Goal: Task Accomplishment & Management: Manage account settings

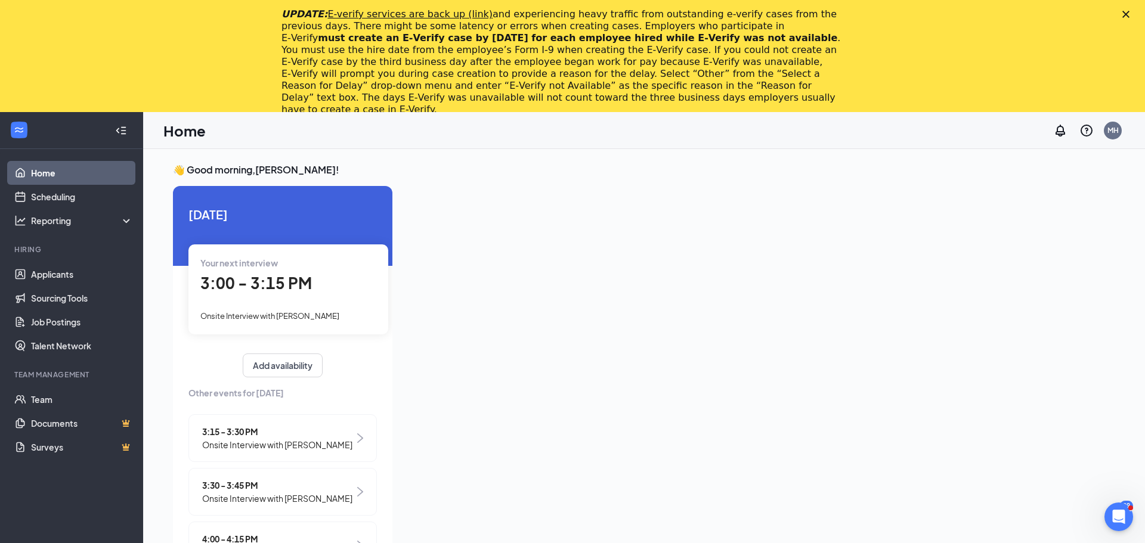
click at [1125, 17] on icon "Close" at bounding box center [1125, 14] width 7 height 7
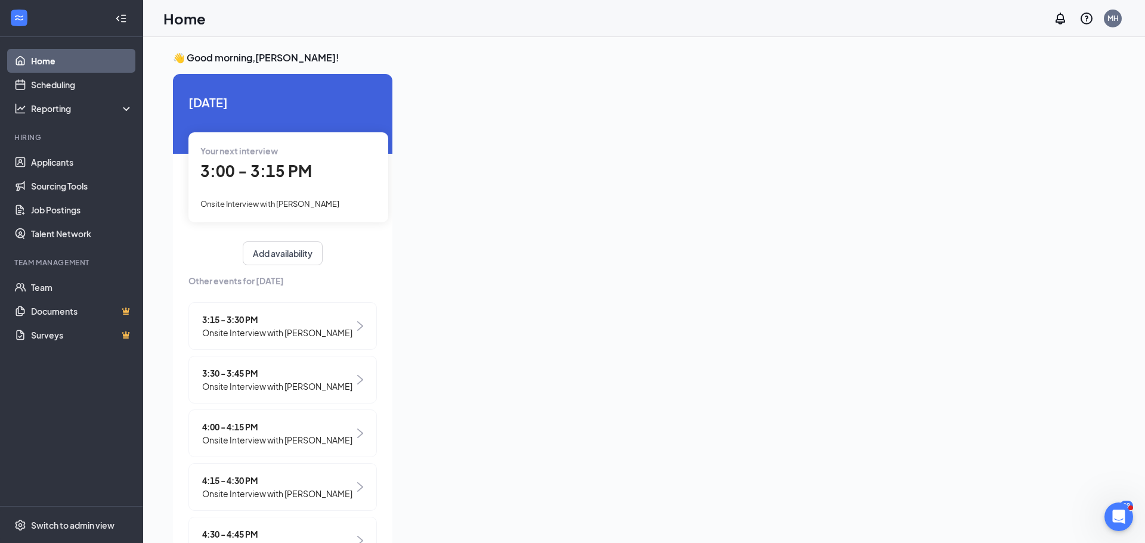
scroll to position [25, 0]
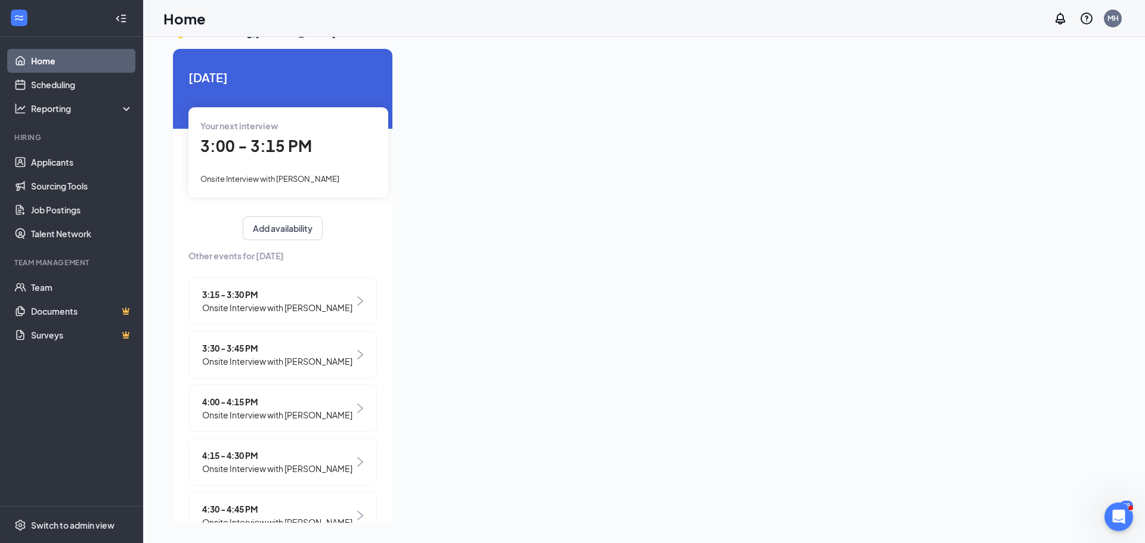
click at [332, 301] on span "Onsite Interview with [PERSON_NAME]" at bounding box center [277, 307] width 150 height 13
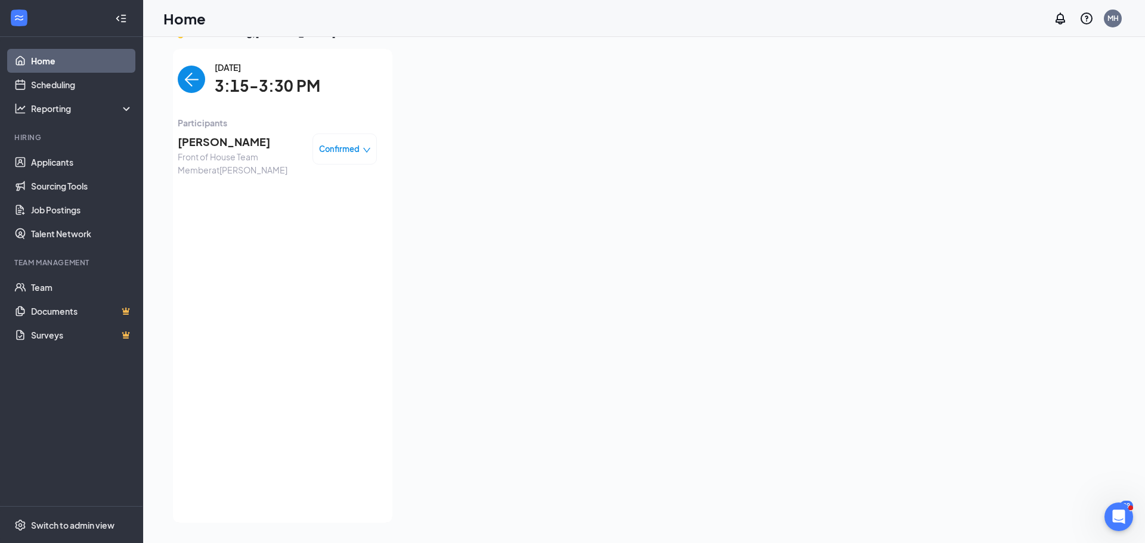
click at [217, 143] on span "[PERSON_NAME]" at bounding box center [240, 142] width 125 height 17
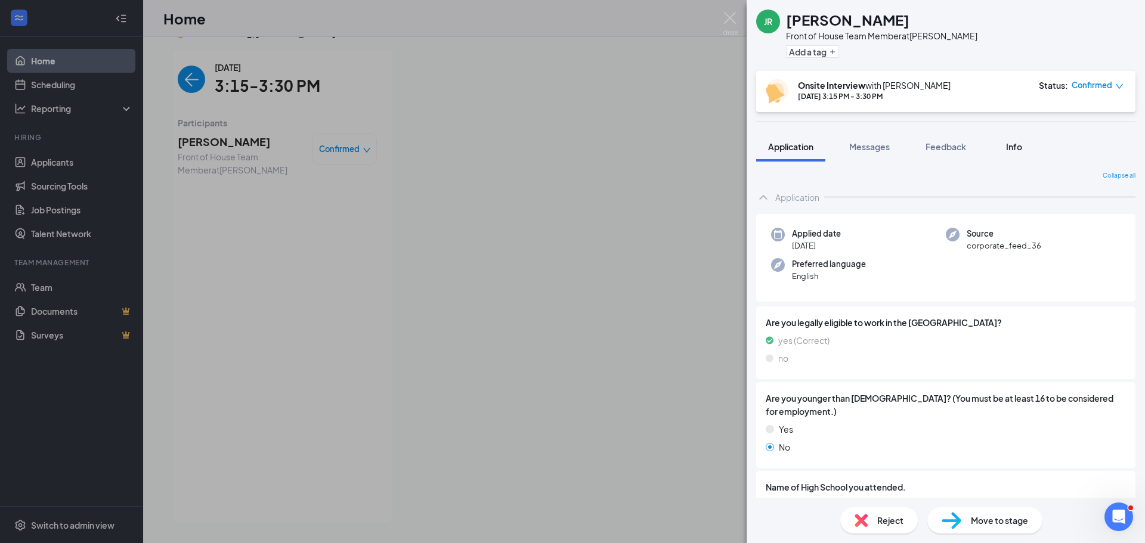
click at [1015, 153] on button "Info" at bounding box center [1014, 147] width 48 height 30
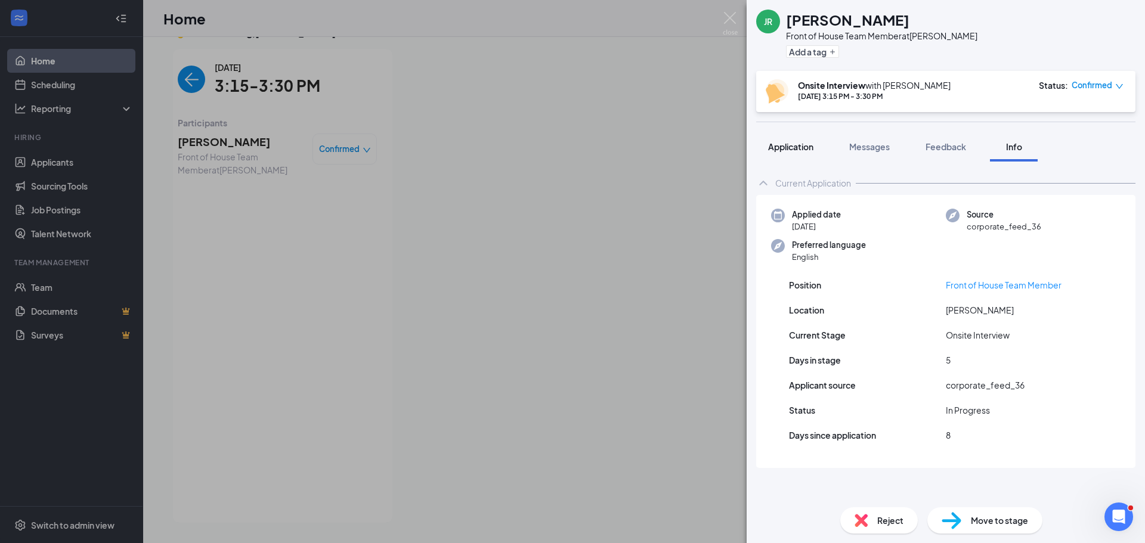
click at [791, 146] on span "Application" at bounding box center [790, 146] width 45 height 11
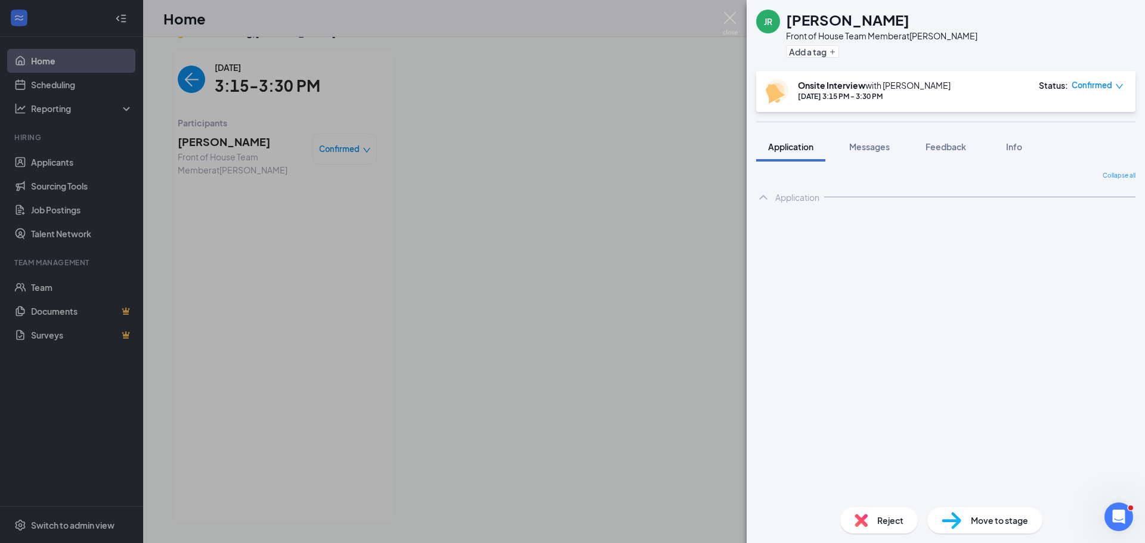
click at [1038, 280] on div "Collapse all Application Applied date [DATE] Source corporate_feed_36 Preferred…" at bounding box center [945, 334] width 379 height 327
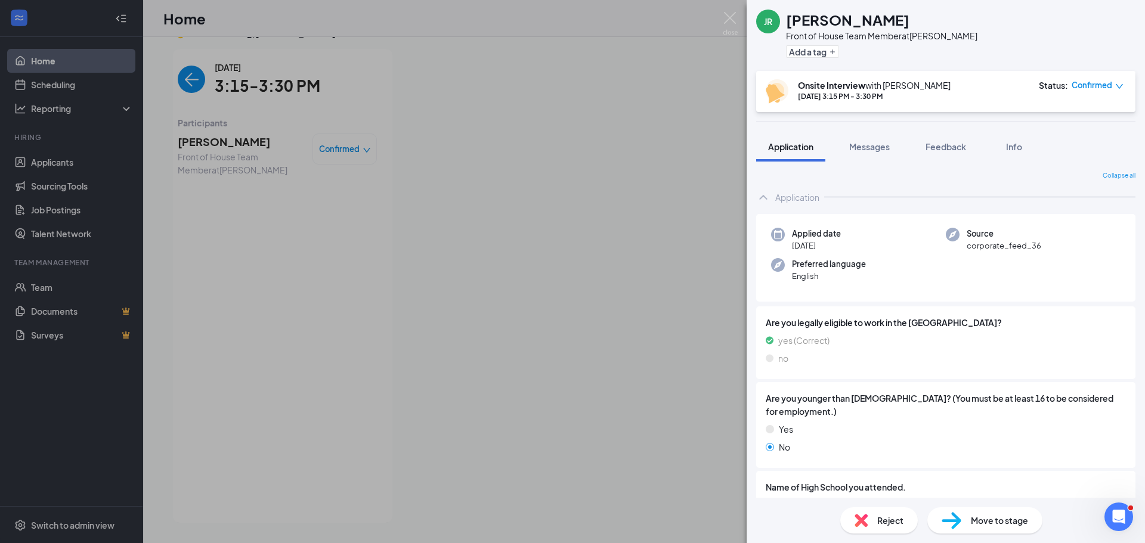
click at [676, 147] on div "JR [PERSON_NAME] Front of House Team Member at [PERSON_NAME] Add a tag Onsite I…" at bounding box center [572, 271] width 1145 height 543
click at [192, 80] on div "JR [PERSON_NAME] Front of House Team Member at [PERSON_NAME] Add a tag Onsite I…" at bounding box center [572, 271] width 1145 height 543
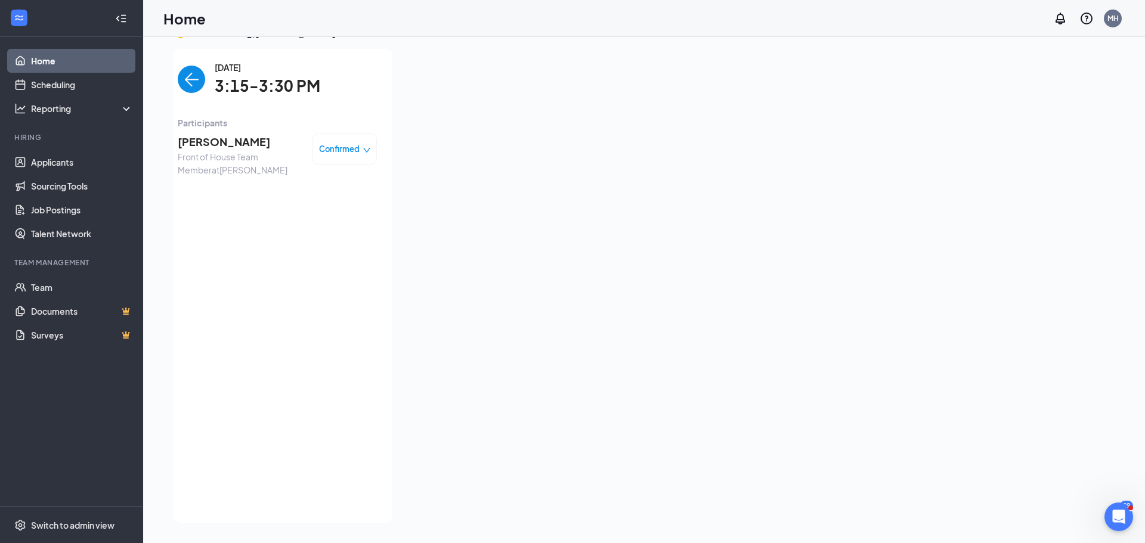
click at [188, 88] on img "back-button" at bounding box center [191, 79] width 27 height 27
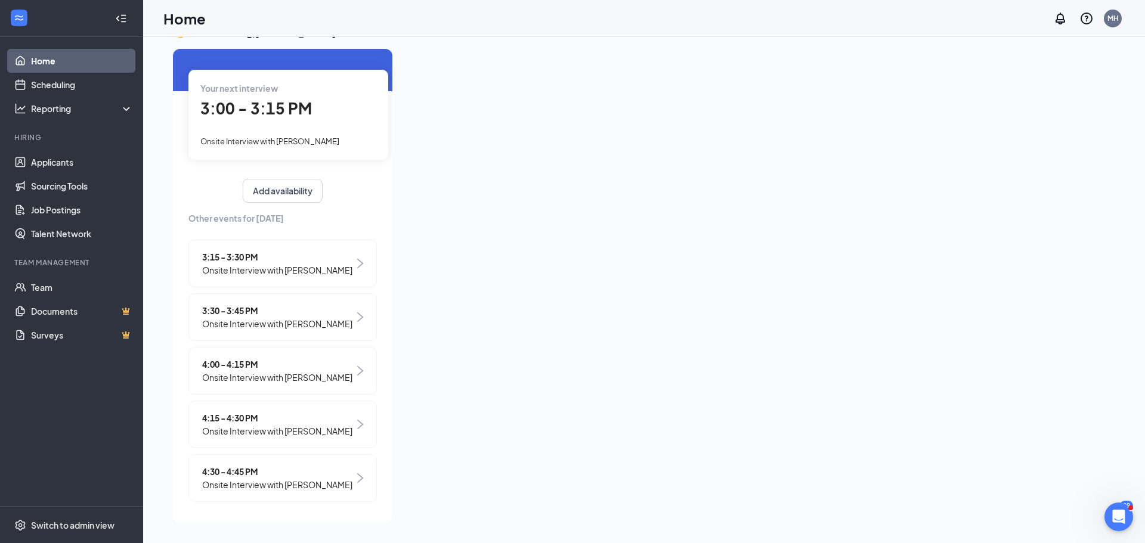
scroll to position [42, 0]
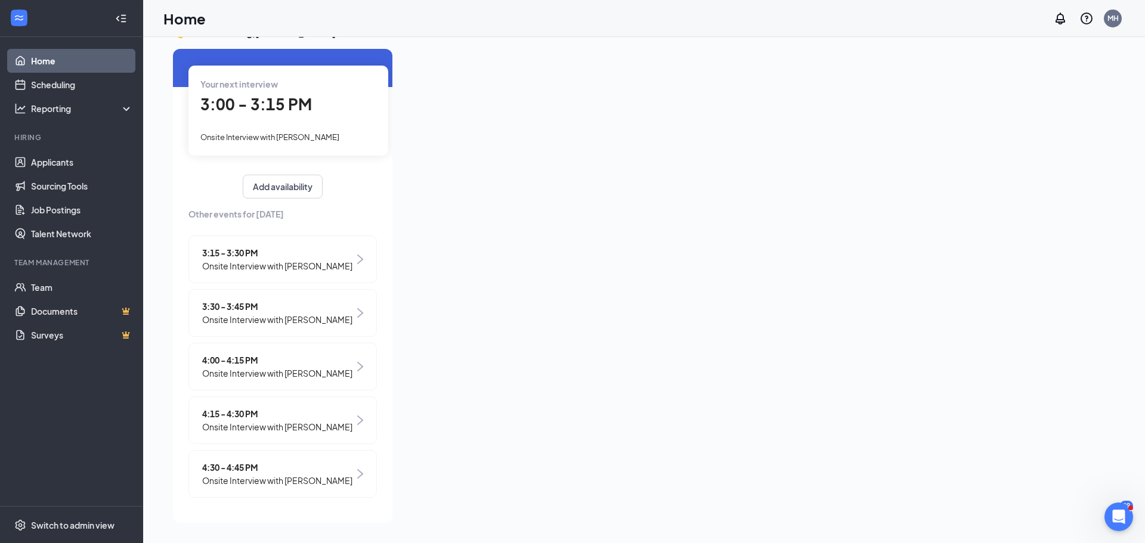
click at [351, 318] on div "3:30 - 3:45 PM Onsite Interview with [PERSON_NAME]" at bounding box center [282, 313] width 188 height 48
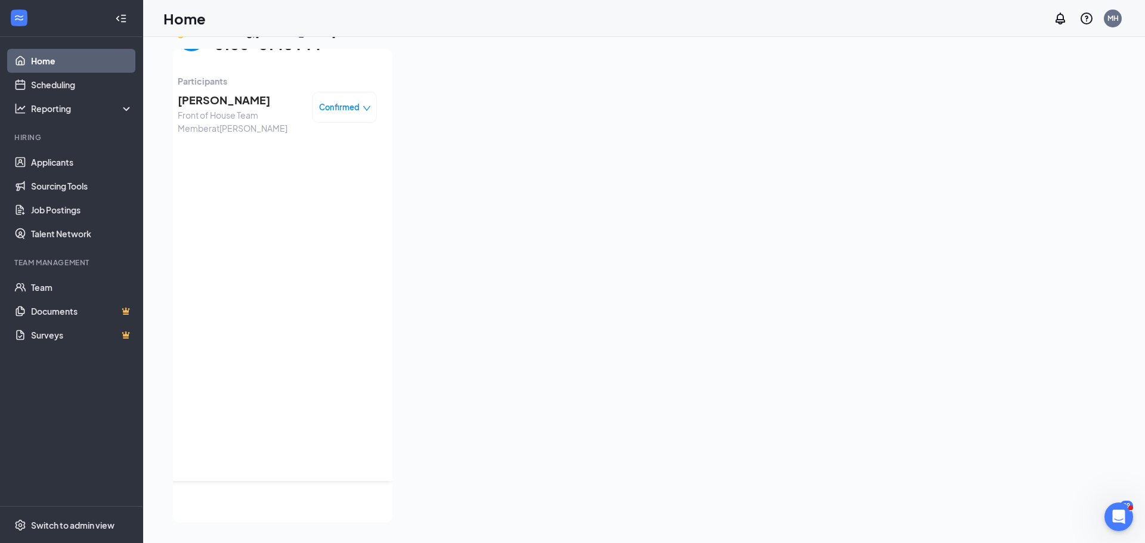
scroll to position [0, 0]
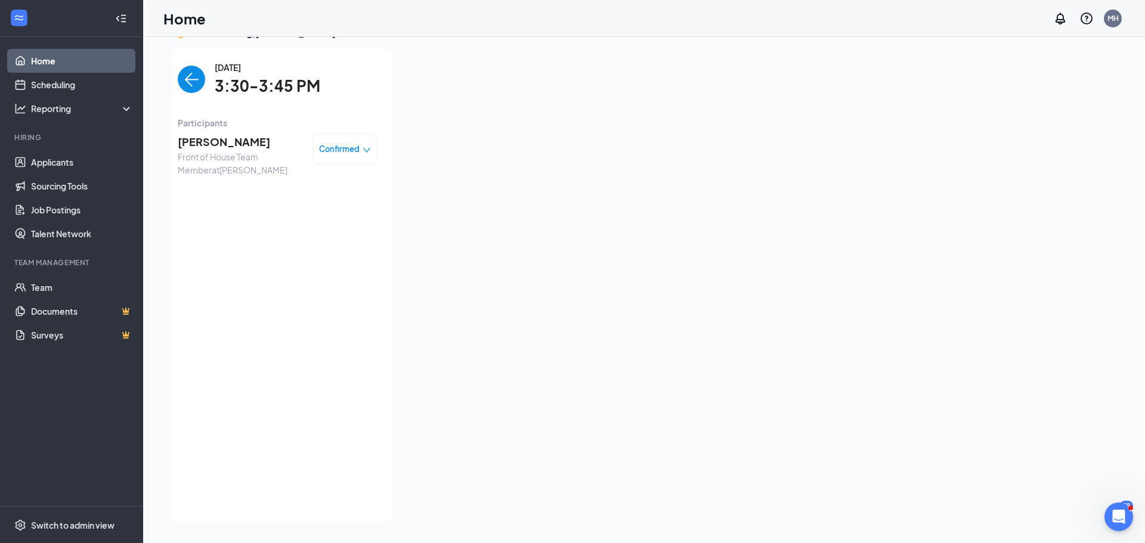
click at [194, 85] on img "back-button" at bounding box center [191, 79] width 27 height 27
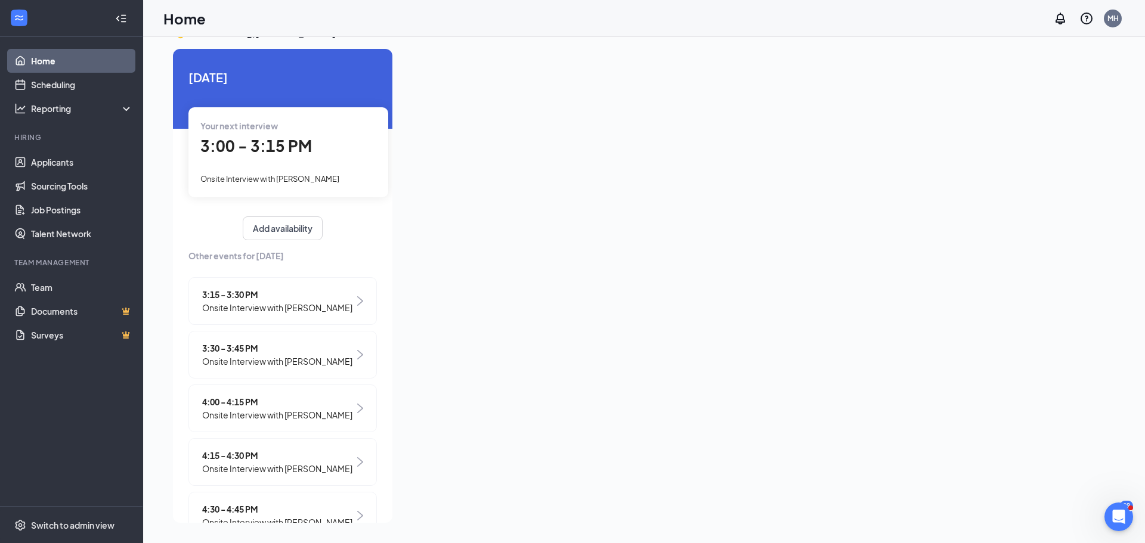
click at [357, 404] on img at bounding box center [360, 409] width 6 height 10
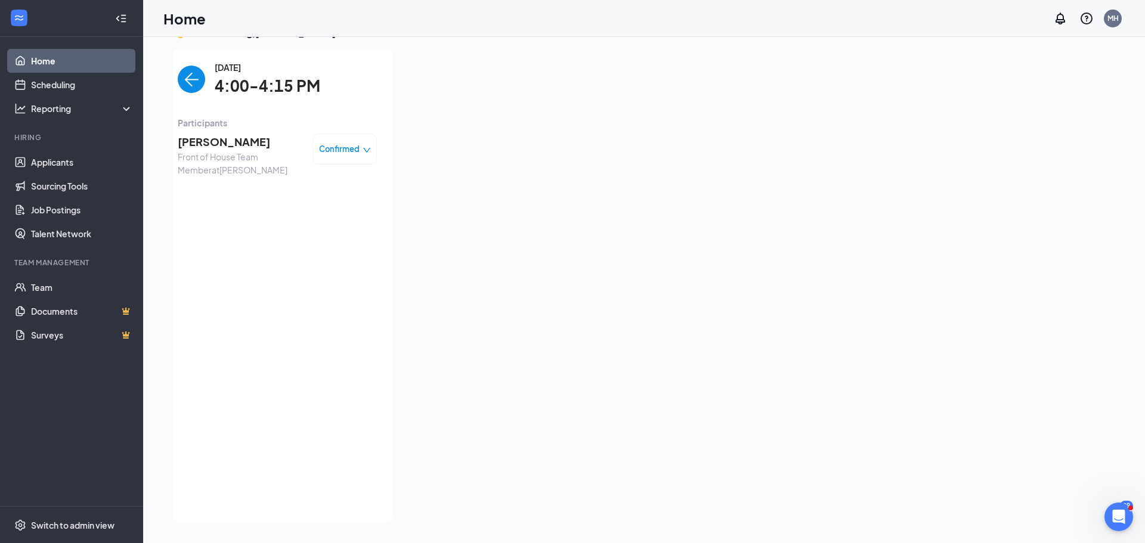
click at [187, 84] on img "back-button" at bounding box center [191, 79] width 27 height 27
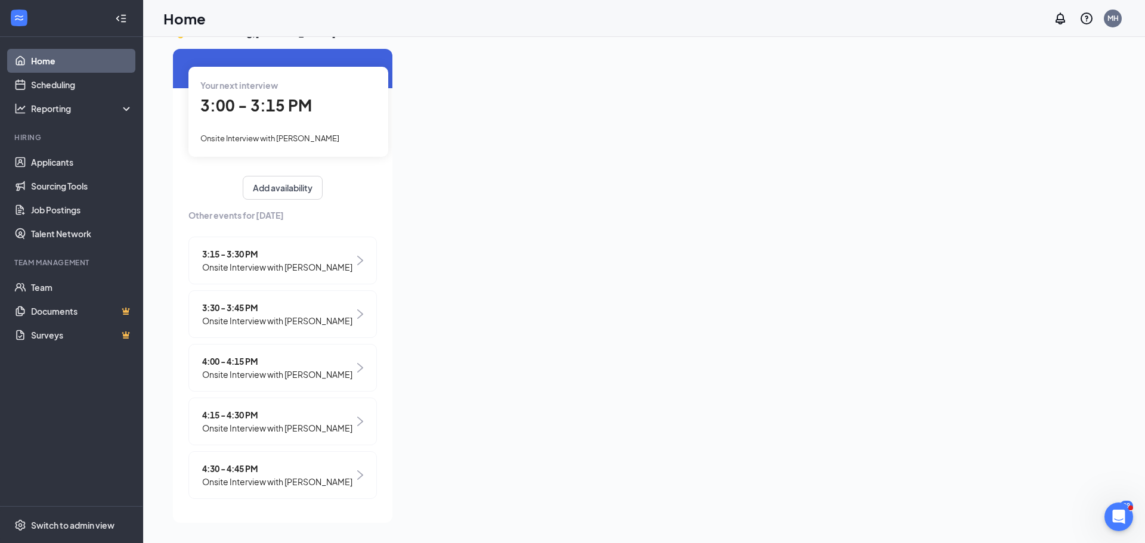
scroll to position [42, 0]
click at [331, 307] on div "3:30 - 3:45 PM Onsite Interview with [PERSON_NAME]" at bounding box center [282, 313] width 188 height 48
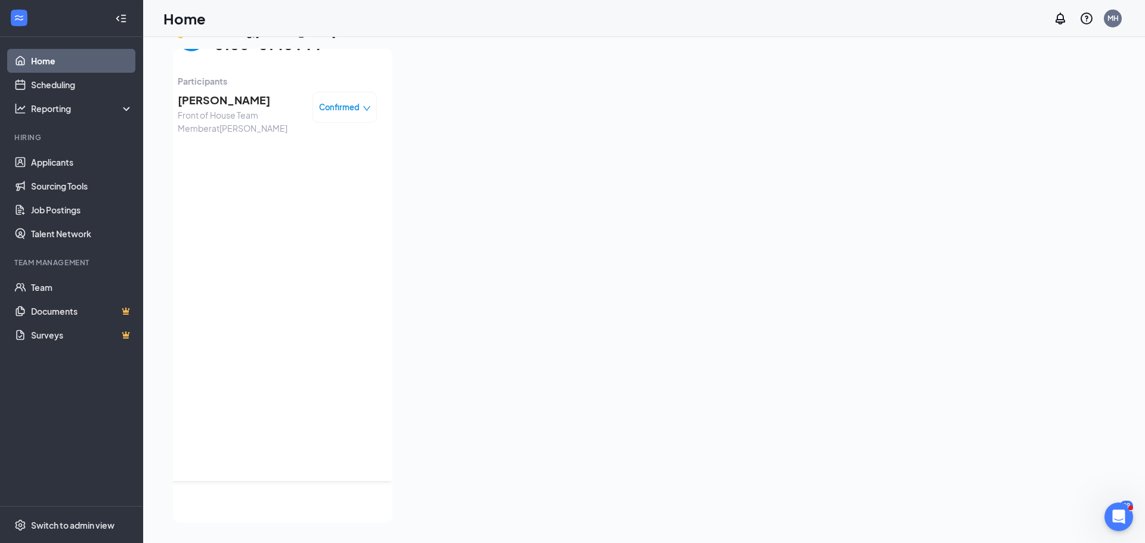
scroll to position [0, 0]
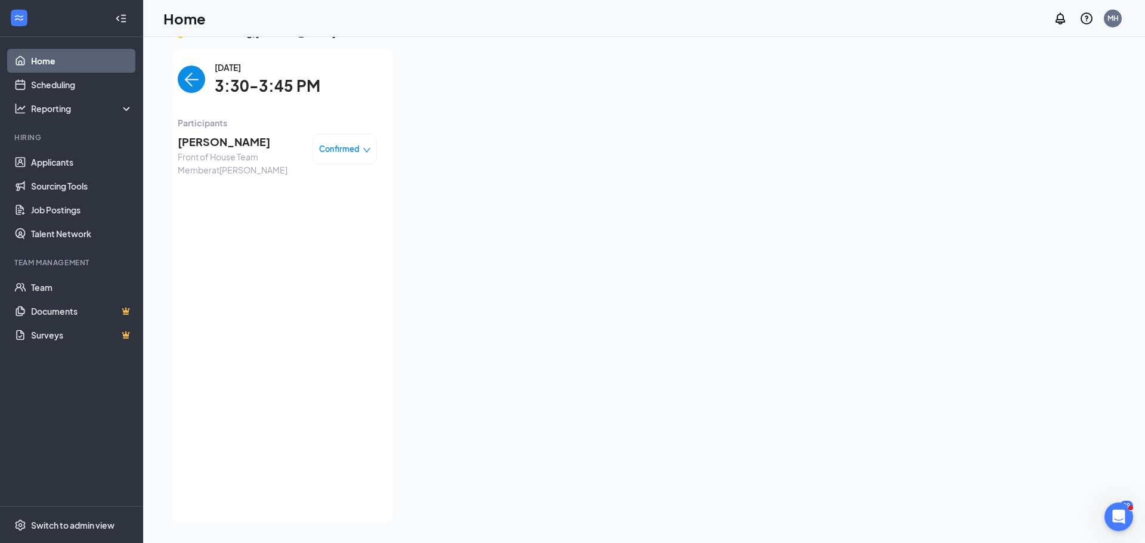
click at [193, 82] on img "back-button" at bounding box center [191, 79] width 27 height 27
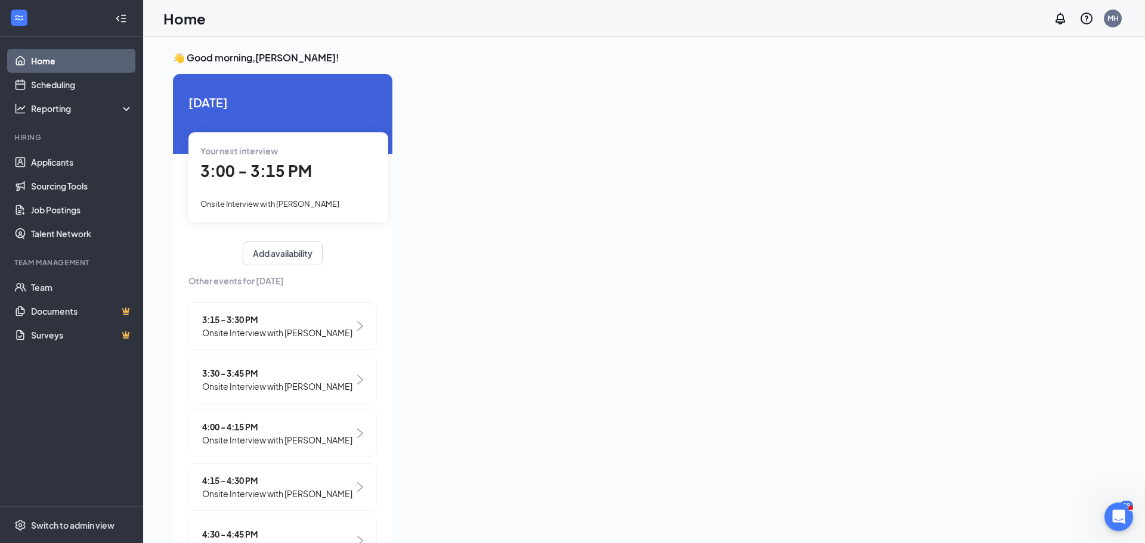
click at [341, 181] on div "3:00 - 3:15 PM" at bounding box center [288, 171] width 176 height 24
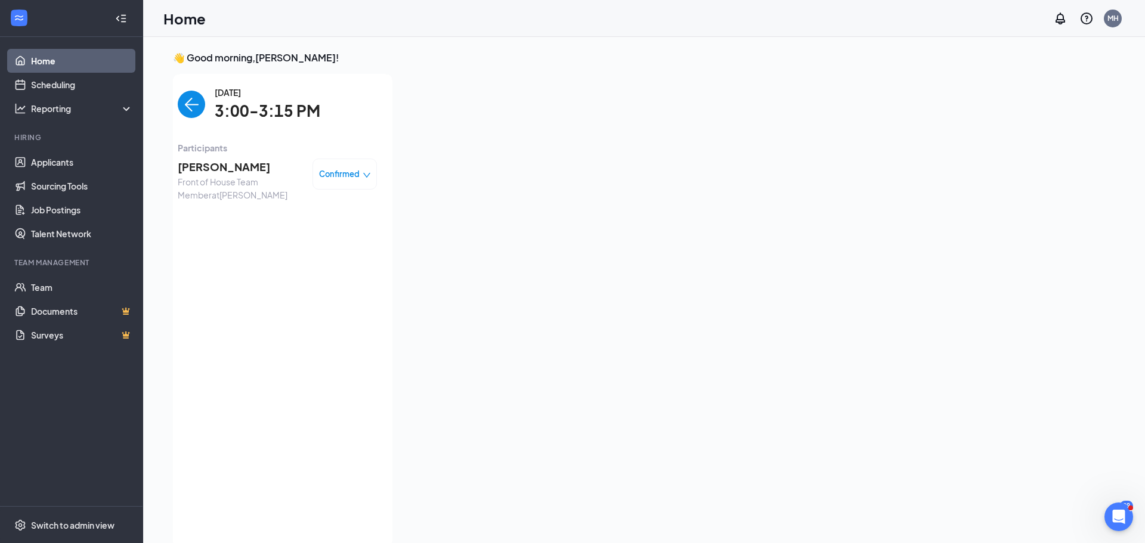
scroll to position [5, 0]
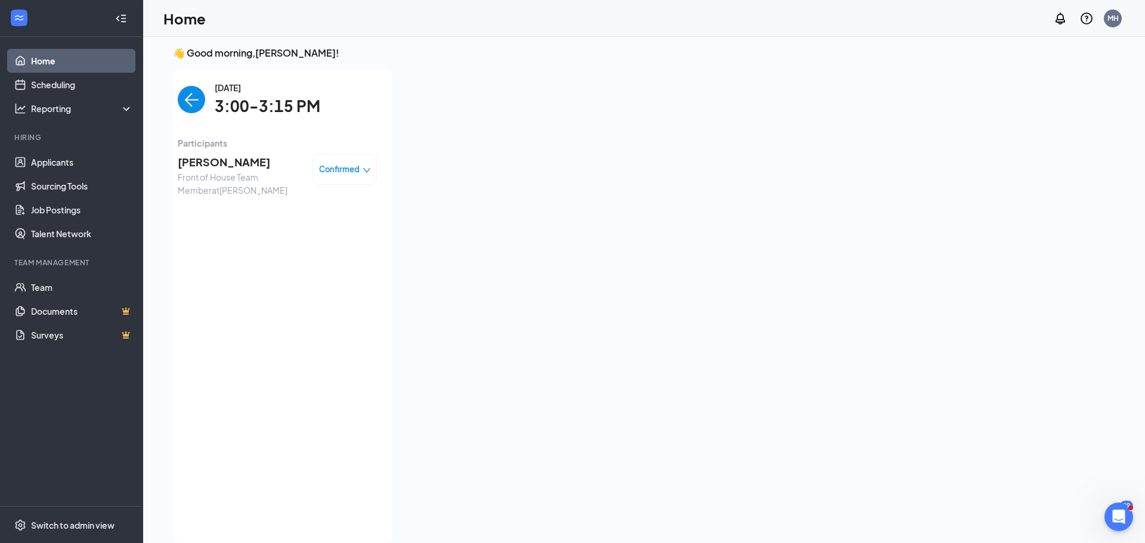
click at [185, 98] on img "back-button" at bounding box center [191, 99] width 27 height 27
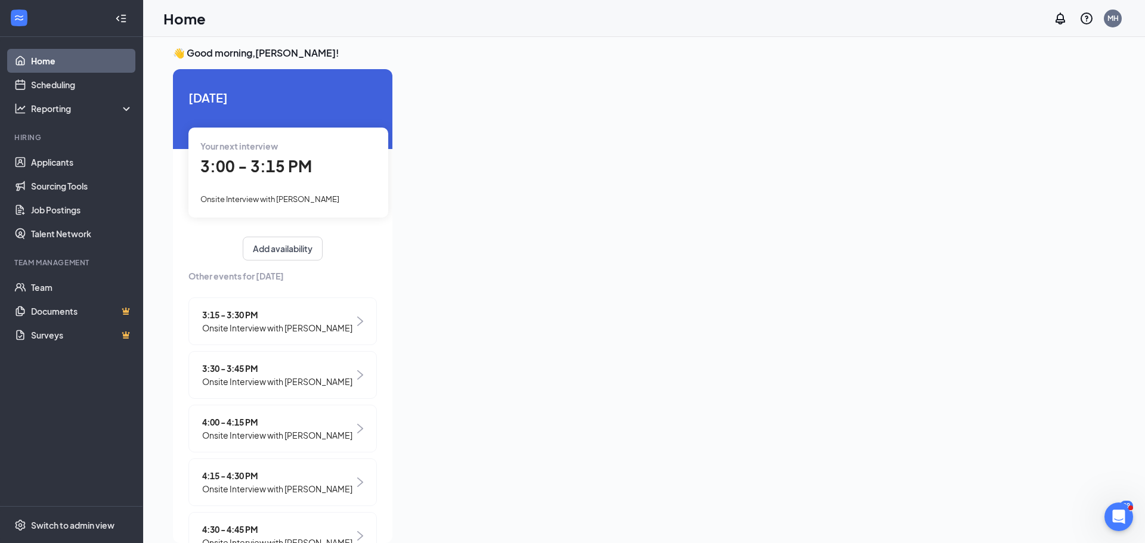
scroll to position [0, 0]
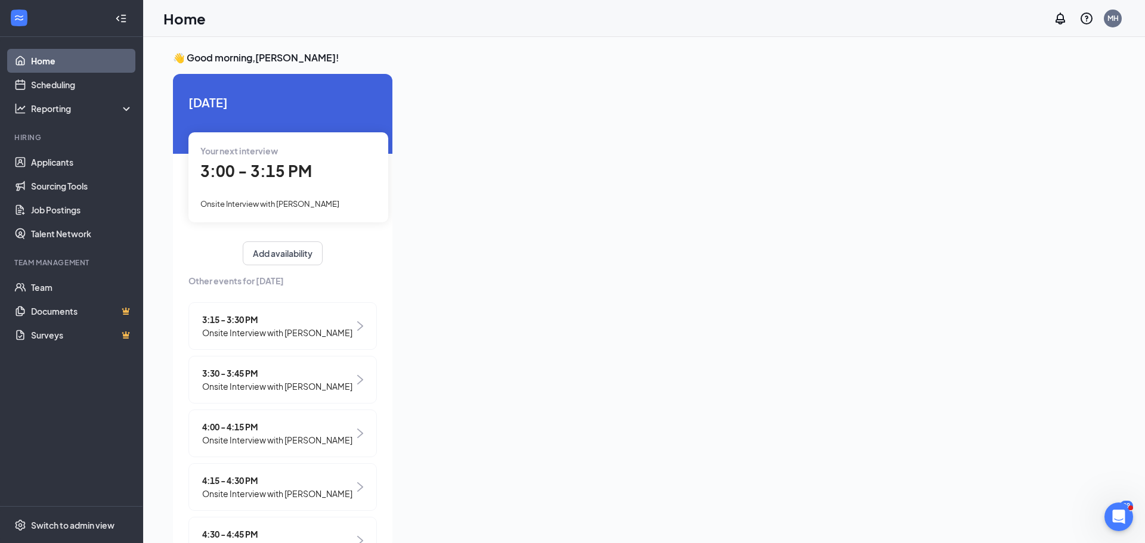
click at [328, 154] on div "Your next interview" at bounding box center [288, 150] width 176 height 13
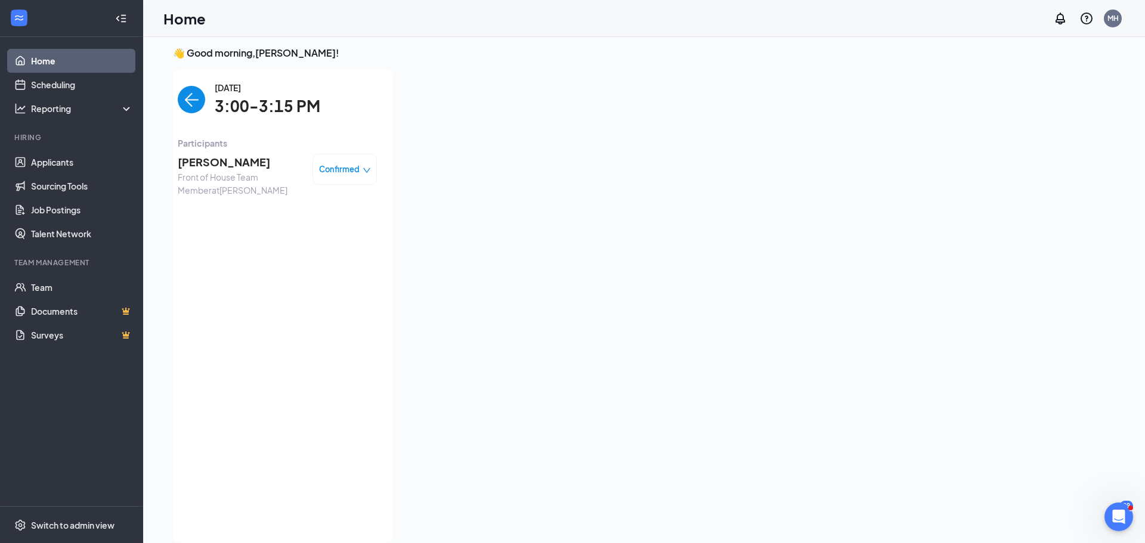
click at [188, 94] on img "back-button" at bounding box center [191, 99] width 27 height 27
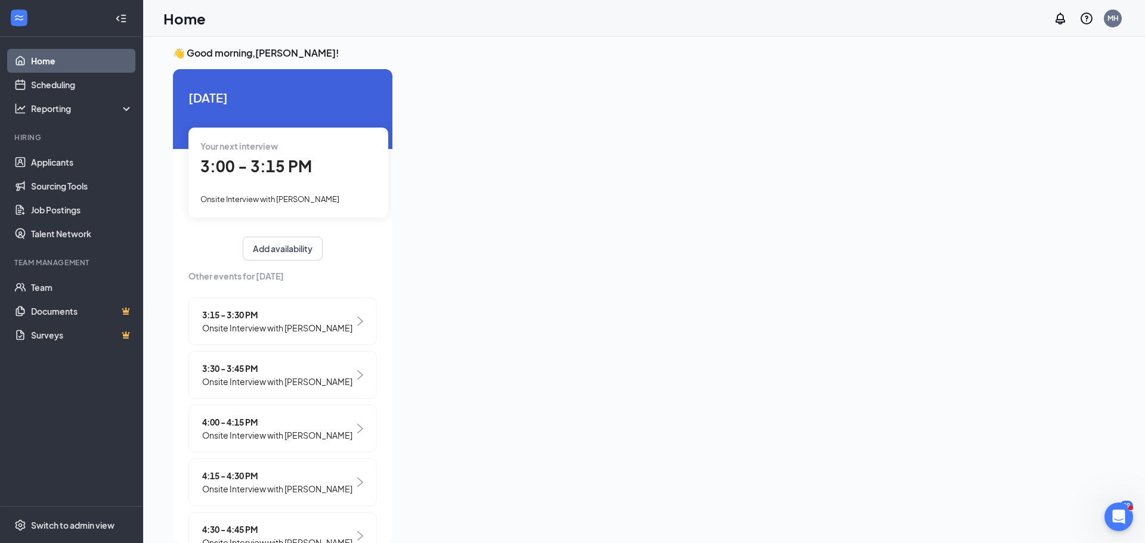
scroll to position [25, 0]
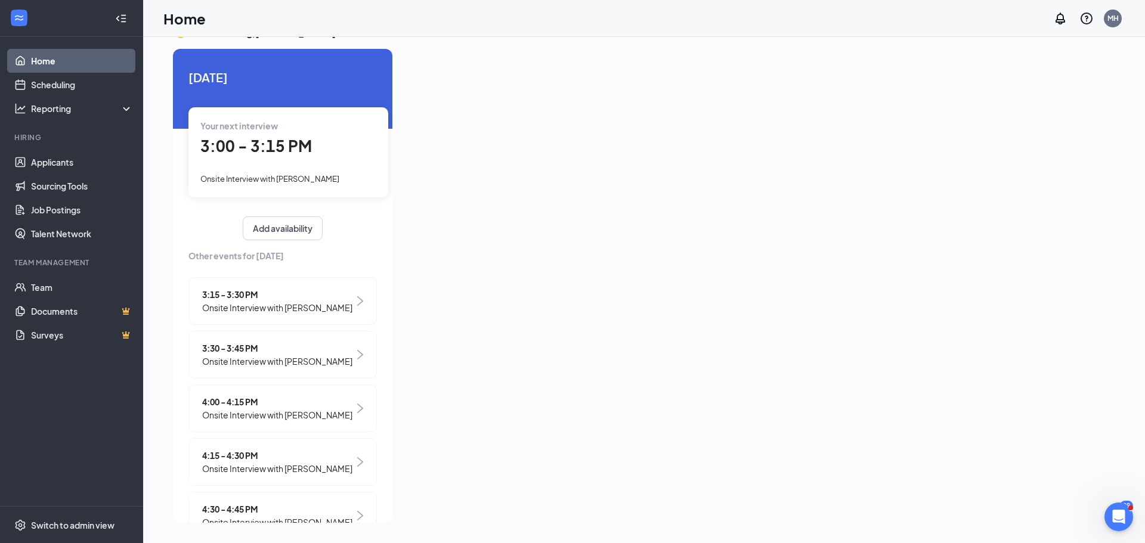
click at [349, 131] on div "Your next interview" at bounding box center [288, 125] width 176 height 13
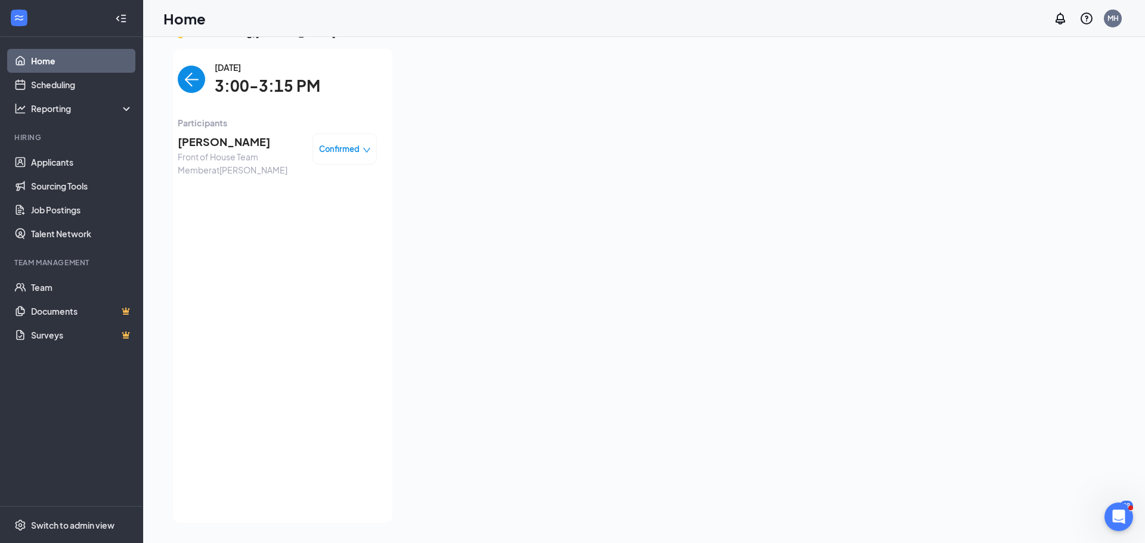
click at [221, 142] on span "[PERSON_NAME]" at bounding box center [240, 142] width 125 height 17
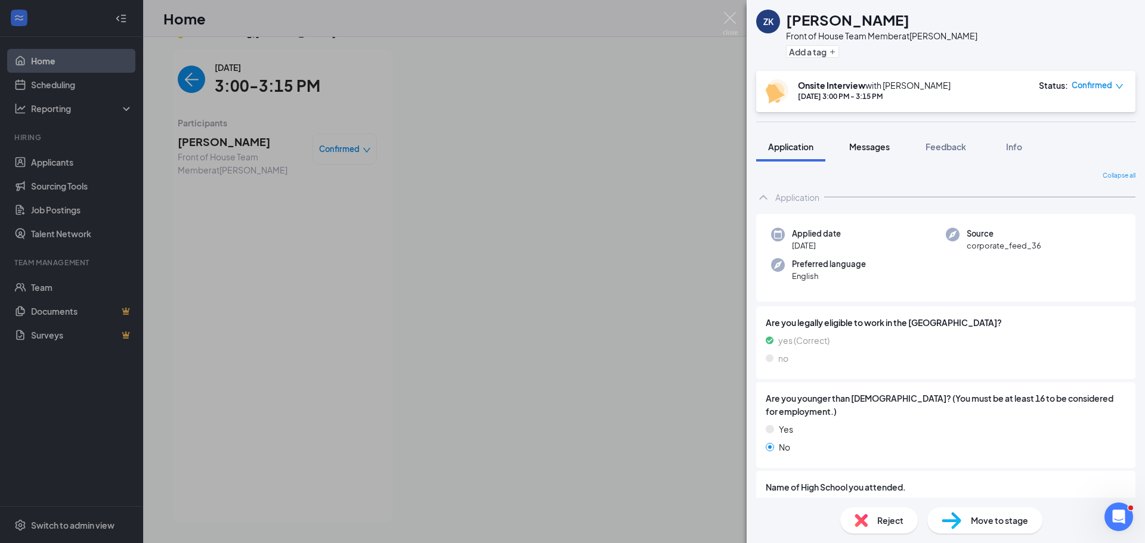
click at [863, 148] on span "Messages" at bounding box center [869, 146] width 41 height 11
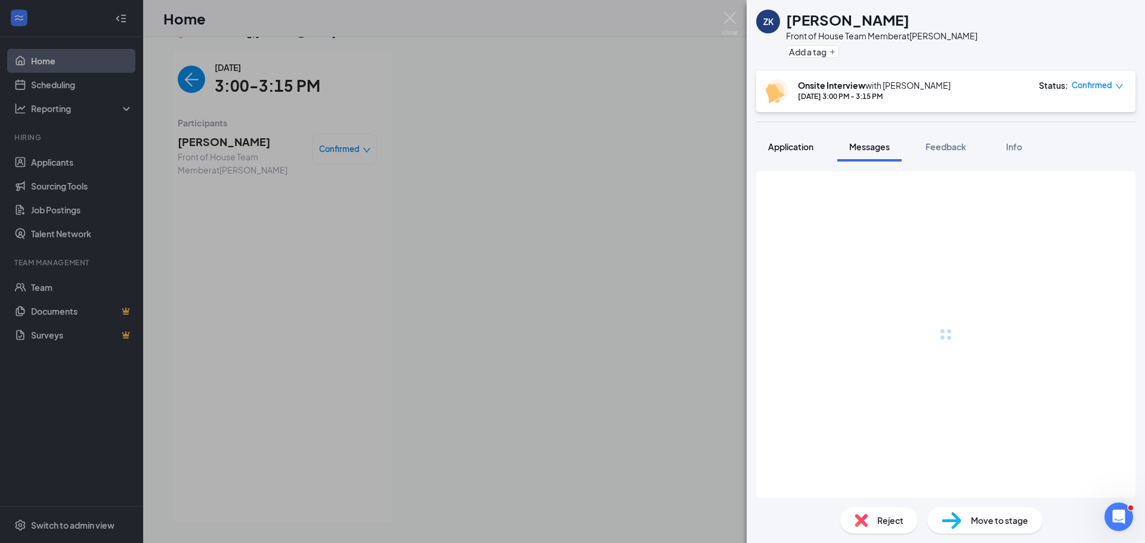
click at [810, 147] on span "Application" at bounding box center [790, 146] width 45 height 11
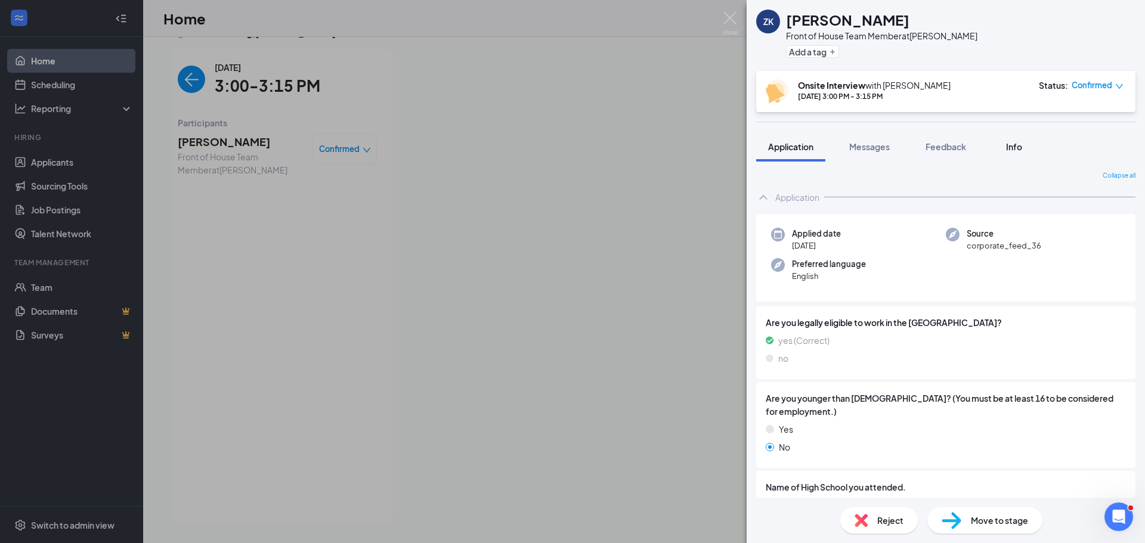
click at [1016, 150] on span "Info" at bounding box center [1014, 146] width 16 height 11
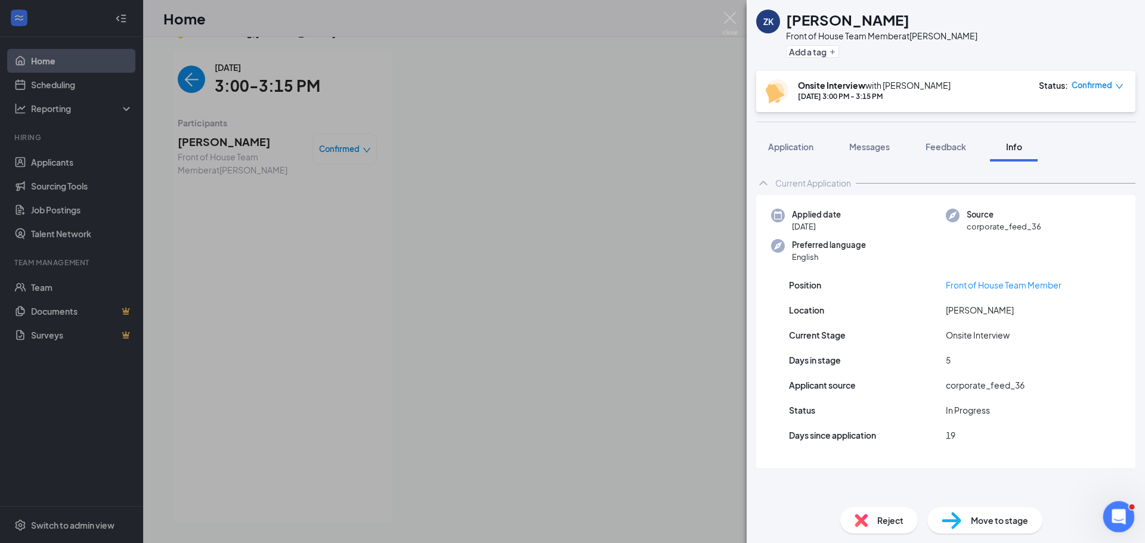
click at [1124, 509] on icon "Open Intercom Messenger" at bounding box center [1118, 516] width 20 height 20
click at [806, 149] on span "Application" at bounding box center [790, 146] width 45 height 11
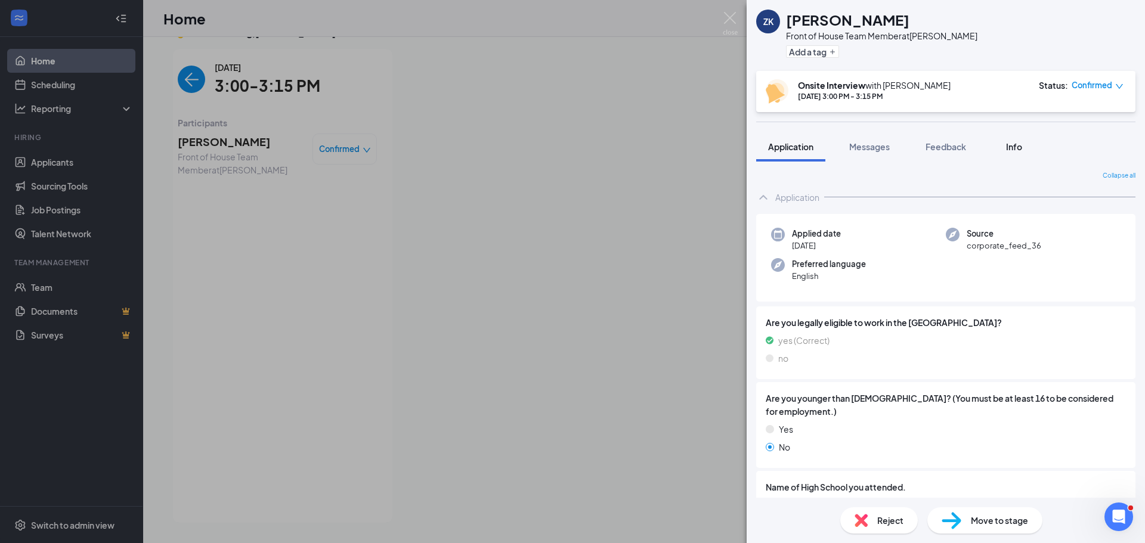
click at [1014, 147] on span "Info" at bounding box center [1014, 146] width 16 height 11
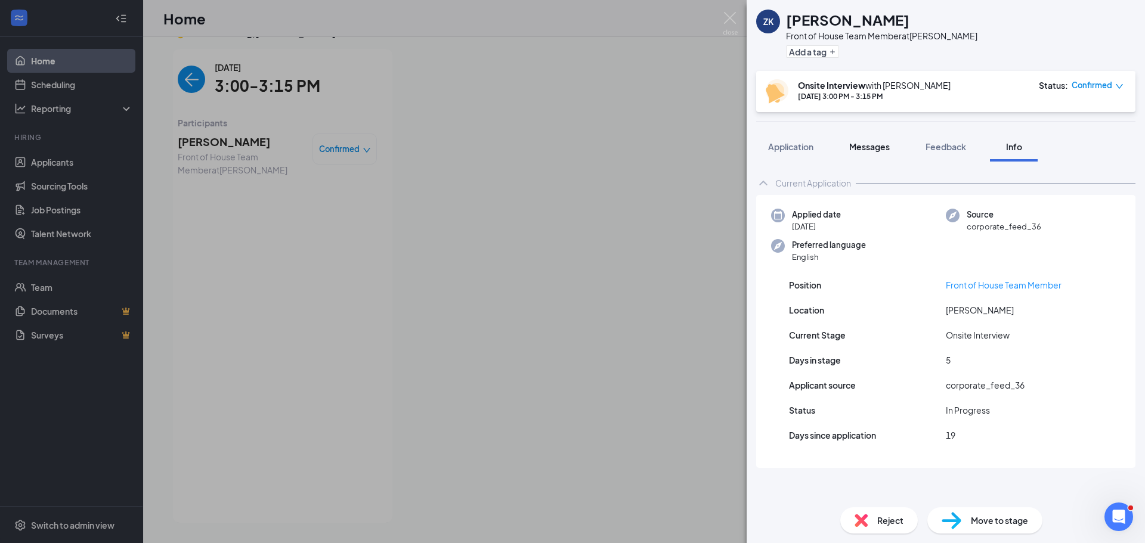
click at [870, 146] on span "Messages" at bounding box center [869, 146] width 41 height 11
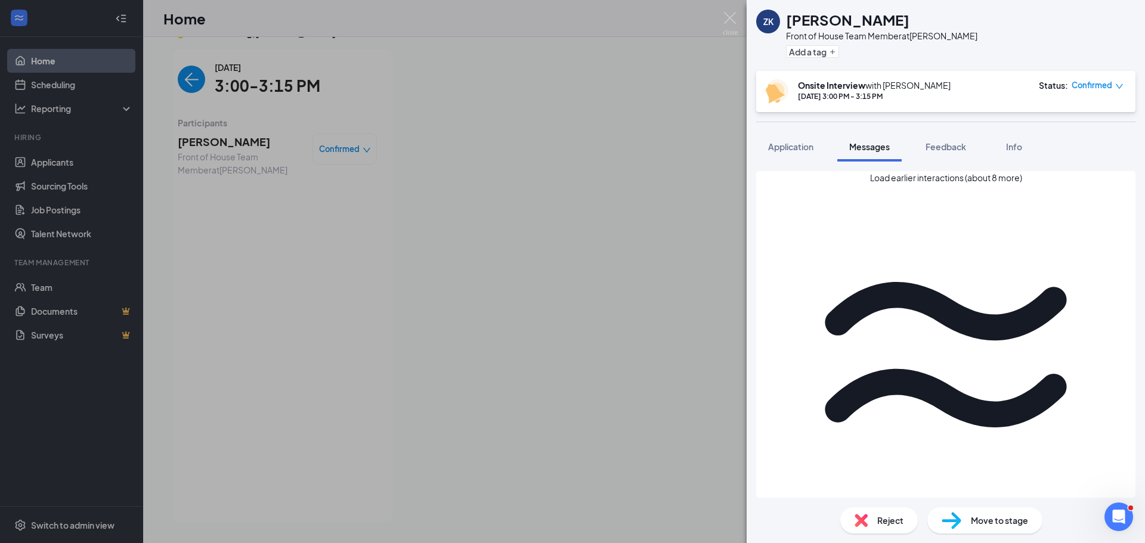
click at [750, 146] on div "Application Messages Feedback Info" at bounding box center [946, 147] width 398 height 30
click at [813, 156] on button "Application" at bounding box center [790, 147] width 69 height 30
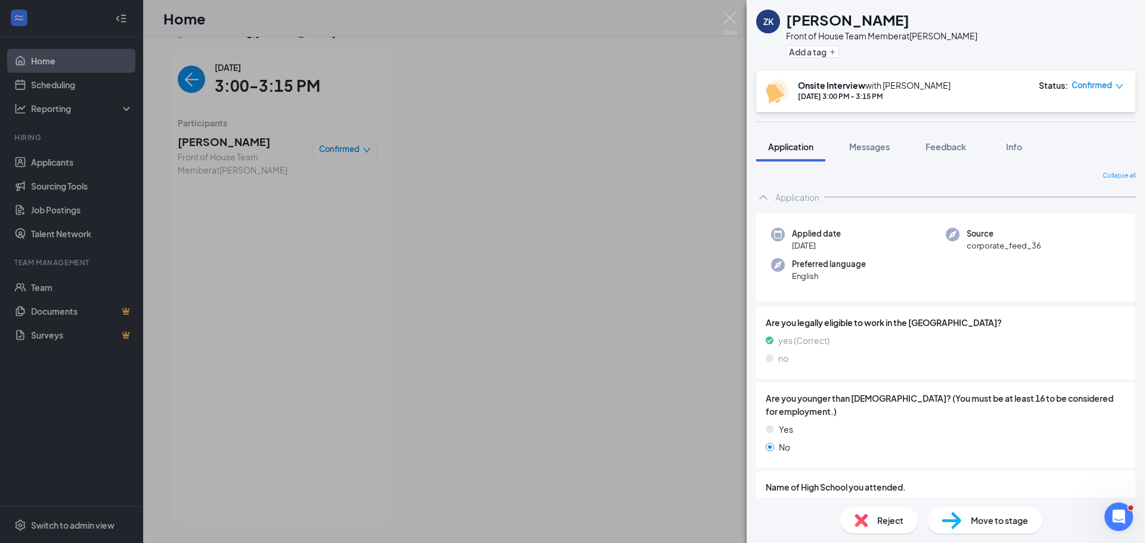
click at [199, 83] on div "ZK [PERSON_NAME] Front of House Team Member at [PERSON_NAME] Add a tag Onsite I…" at bounding box center [572, 271] width 1145 height 543
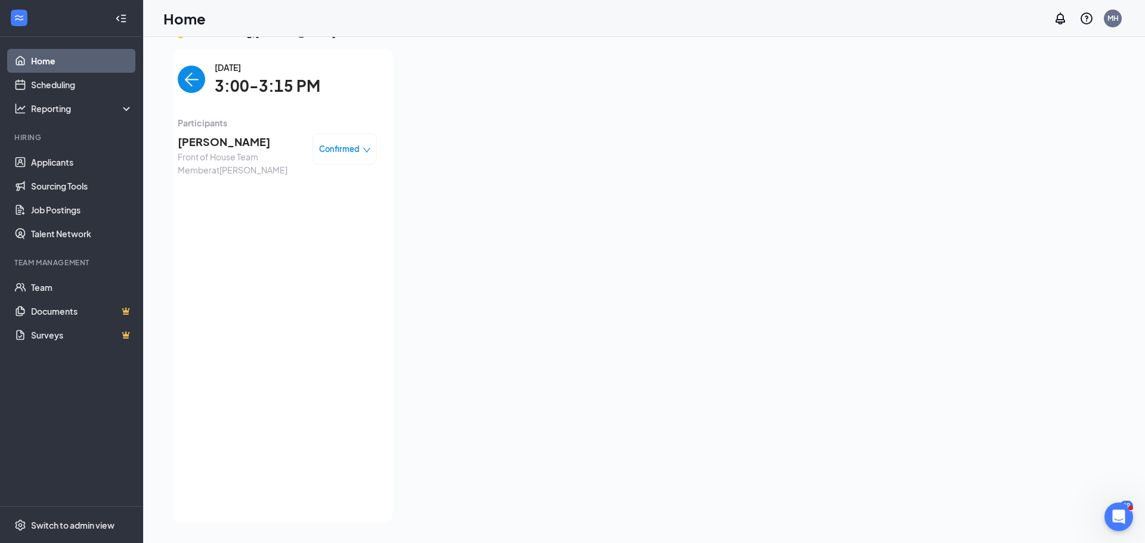
click at [199, 89] on img "back-button" at bounding box center [191, 79] width 27 height 27
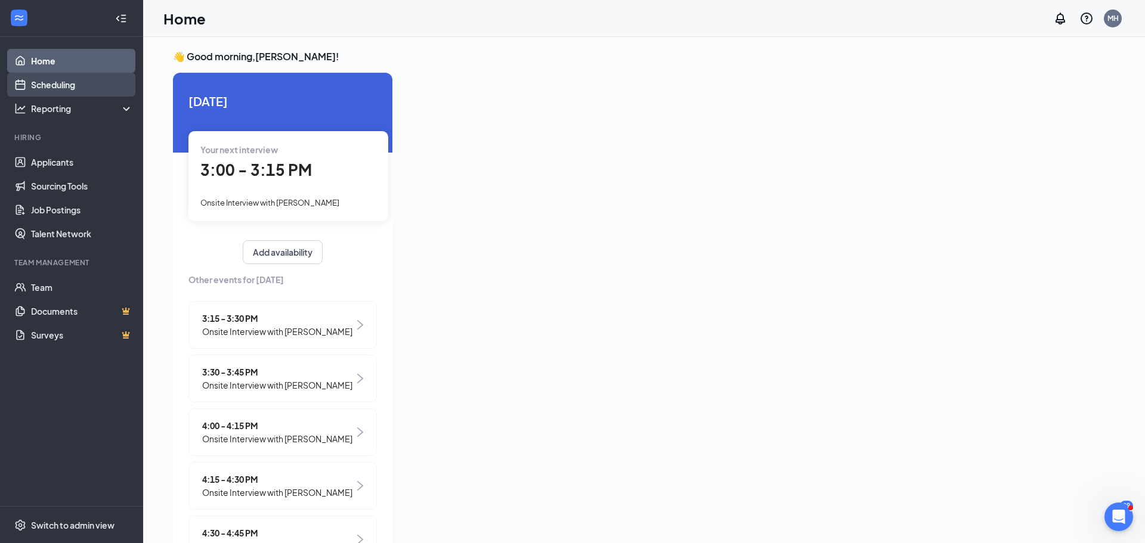
click at [72, 90] on link "Scheduling" at bounding box center [82, 85] width 102 height 24
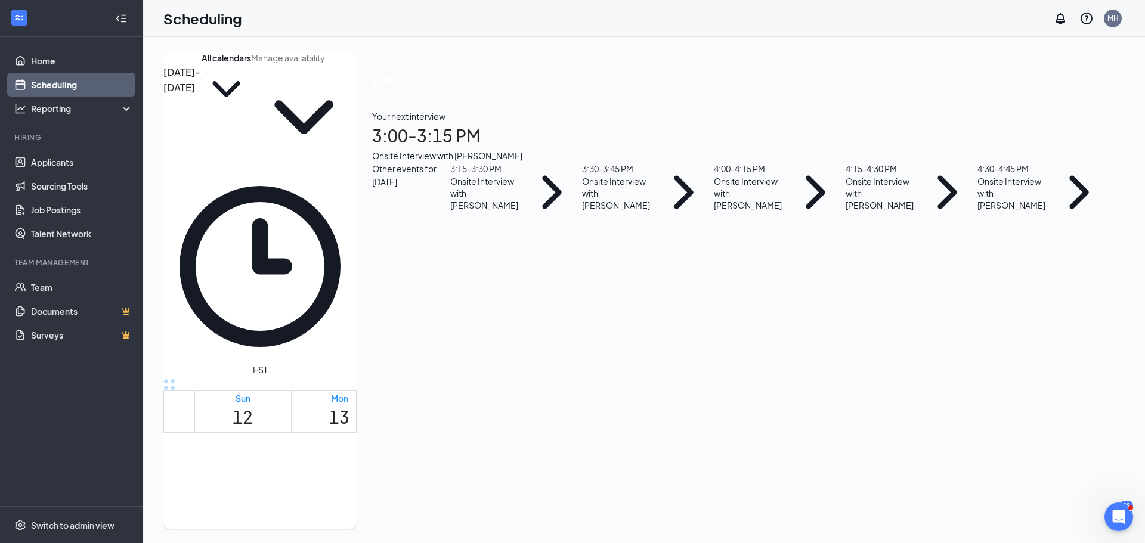
scroll to position [3, 0]
click at [357, 61] on icon "Settings" at bounding box center [357, 61] width 0 height 0
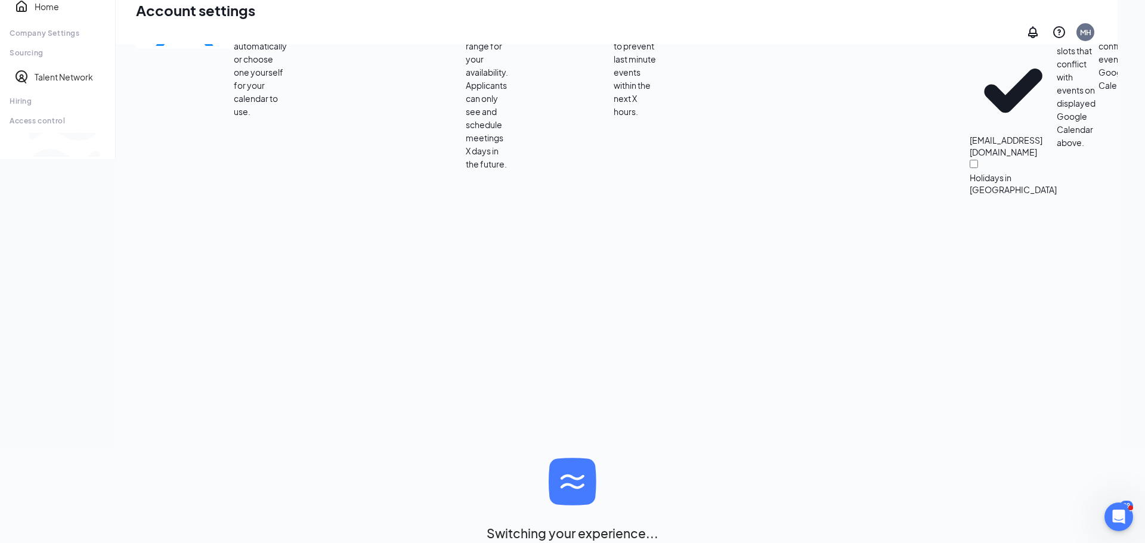
scroll to position [385, 0]
click at [1151, 33] on input "Workstream Calendar (create a new calendar)" at bounding box center [1155, 29] width 8 height 8
radio input "true"
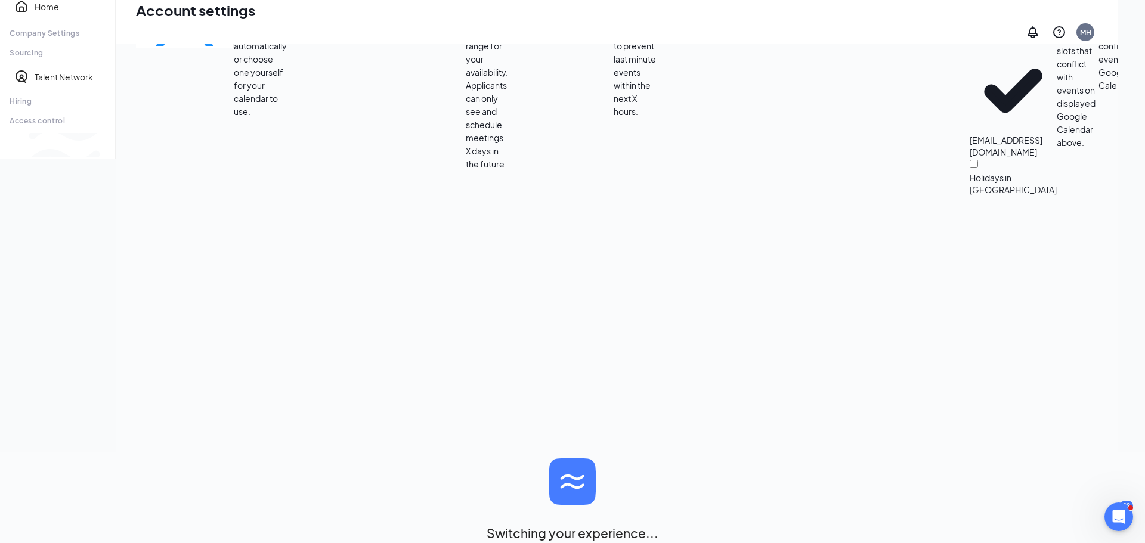
radio input "true"
radio input "false"
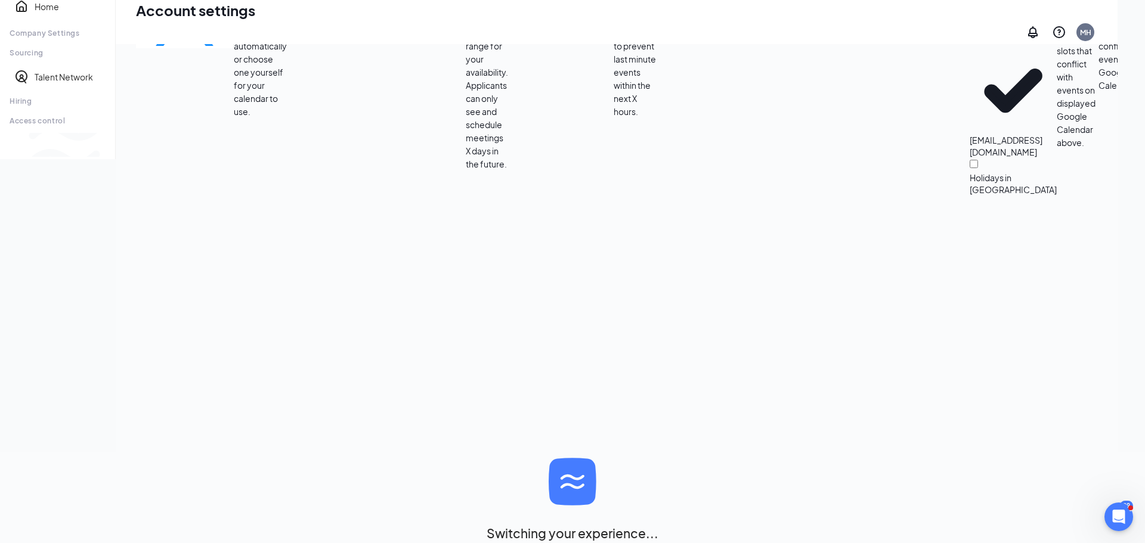
click at [692, 196] on div "Scheduling Settings Time Zone Let Workstream detect your time zone automaticall…" at bounding box center [792, 81] width 1117 height 228
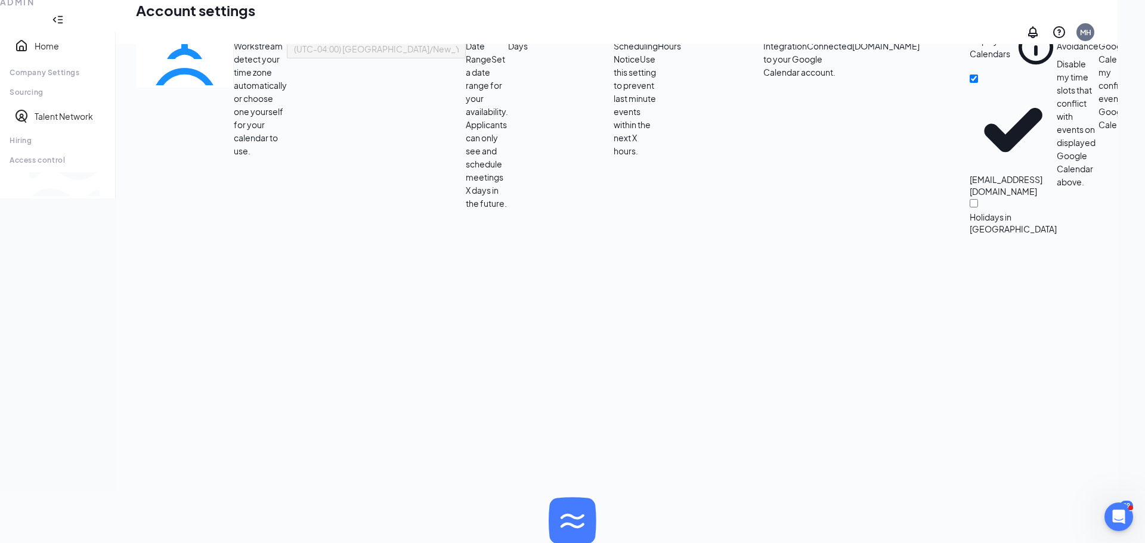
scroll to position [50, 0]
click at [555, 41] on input "8" at bounding box center [561, 34] width 106 height 13
click at [555, 41] on input "9" at bounding box center [561, 34] width 106 height 13
click at [555, 41] on input "10" at bounding box center [561, 34] width 106 height 13
click at [555, 41] on input "11" at bounding box center [561, 34] width 106 height 13
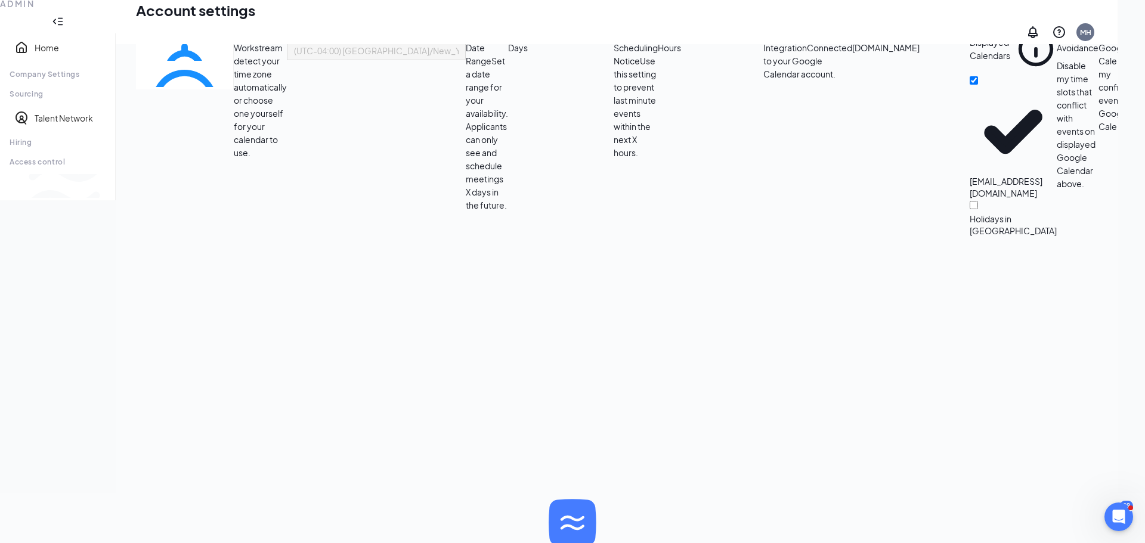
click at [555, 41] on input "12" at bounding box center [561, 34] width 106 height 13
click at [555, 41] on input "13" at bounding box center [561, 34] width 106 height 13
click at [555, 41] on input "14" at bounding box center [561, 34] width 106 height 13
click at [559, 41] on input "15" at bounding box center [561, 34] width 106 height 13
click at [559, 41] on input "16" at bounding box center [561, 34] width 106 height 13
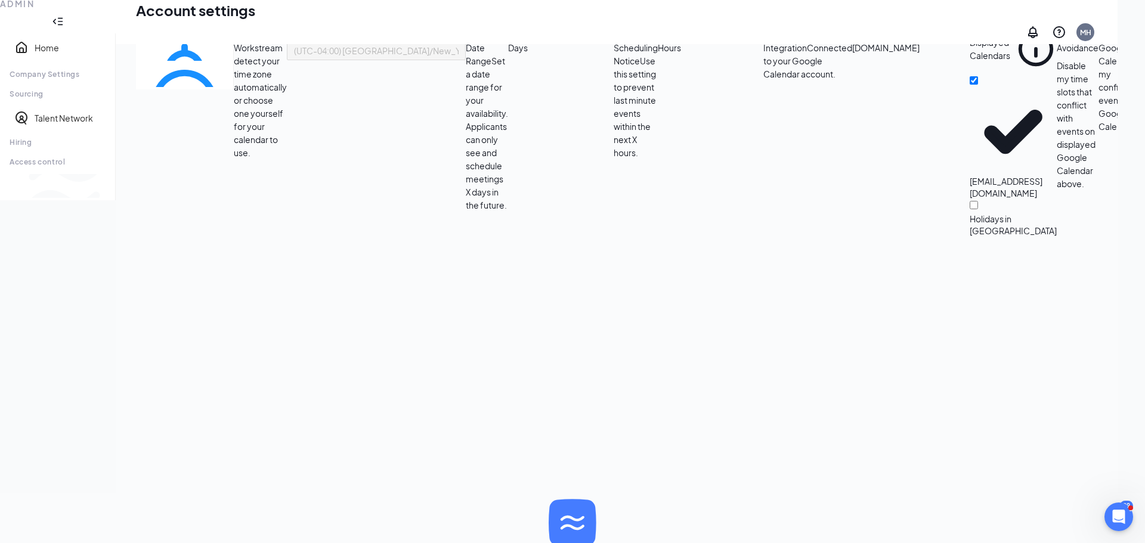
click at [559, 41] on input "17" at bounding box center [561, 34] width 106 height 13
click at [559, 41] on input "18" at bounding box center [561, 34] width 106 height 13
click at [559, 41] on input "19" at bounding box center [561, 34] width 106 height 13
click at [559, 41] on input "20" at bounding box center [561, 34] width 106 height 13
click at [559, 41] on input "21" at bounding box center [561, 34] width 106 height 13
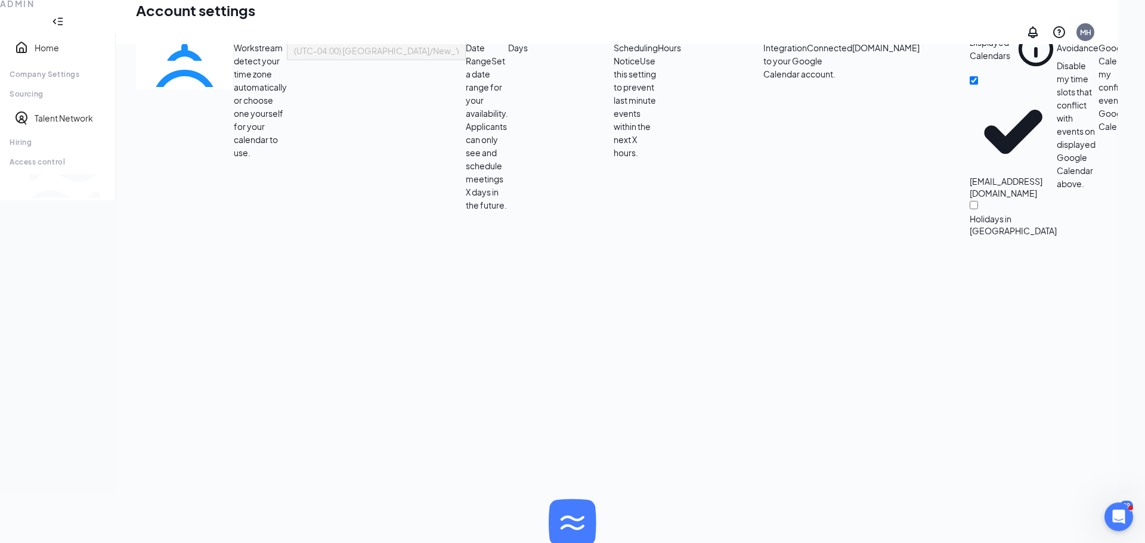
click at [559, 41] on input "22" at bounding box center [561, 34] width 106 height 13
click at [559, 41] on input "23" at bounding box center [561, 34] width 106 height 13
click at [558, 41] on input "22" at bounding box center [561, 34] width 106 height 13
click at [558, 41] on input "21" at bounding box center [561, 34] width 106 height 13
click at [558, 41] on input "20" at bounding box center [561, 34] width 106 height 13
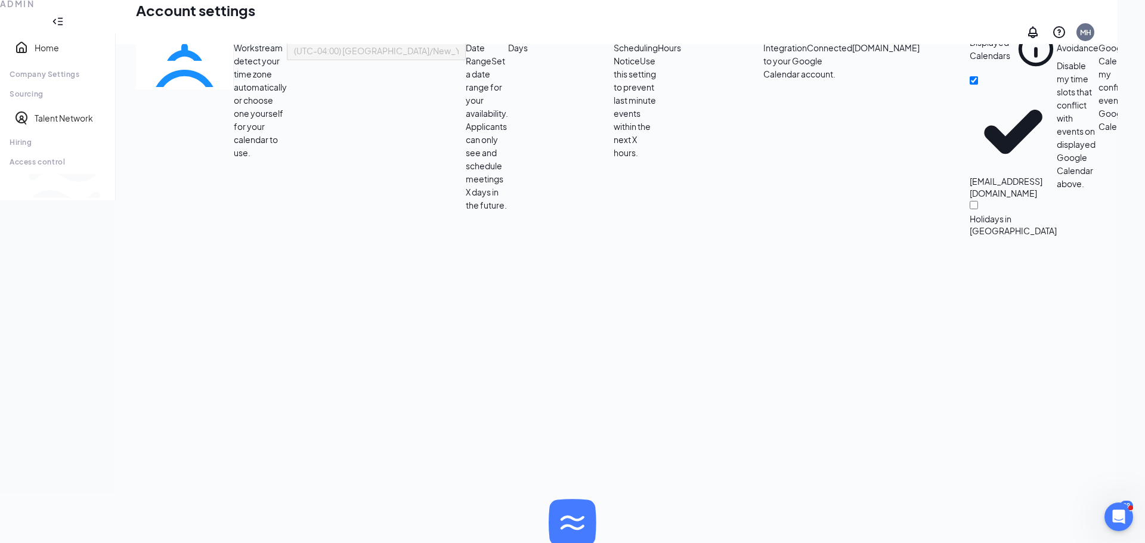
click at [558, 41] on input "19" at bounding box center [561, 34] width 106 height 13
click at [558, 41] on input "18" at bounding box center [561, 34] width 106 height 13
click at [558, 41] on input "17" at bounding box center [561, 34] width 106 height 13
click at [558, 41] on input "16" at bounding box center [561, 34] width 106 height 13
click at [558, 41] on input "15" at bounding box center [561, 34] width 106 height 13
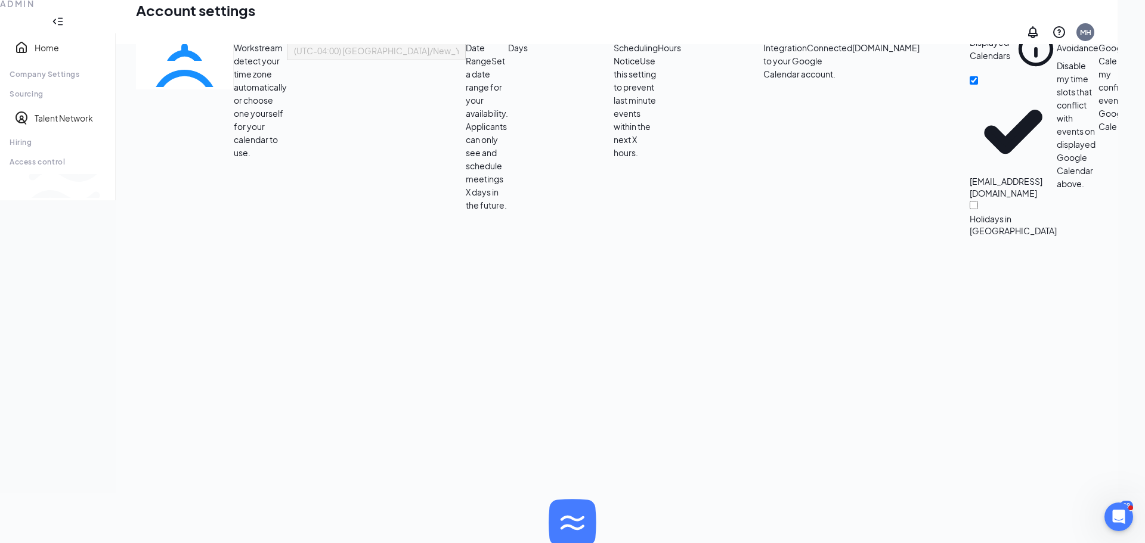
click at [558, 41] on input "13" at bounding box center [561, 34] width 106 height 13
click at [558, 41] on input "12" at bounding box center [561, 34] width 106 height 13
click at [558, 41] on input "11" at bounding box center [561, 34] width 106 height 13
click at [558, 41] on input "10" at bounding box center [561, 34] width 106 height 13
click at [558, 41] on input "9" at bounding box center [561, 34] width 106 height 13
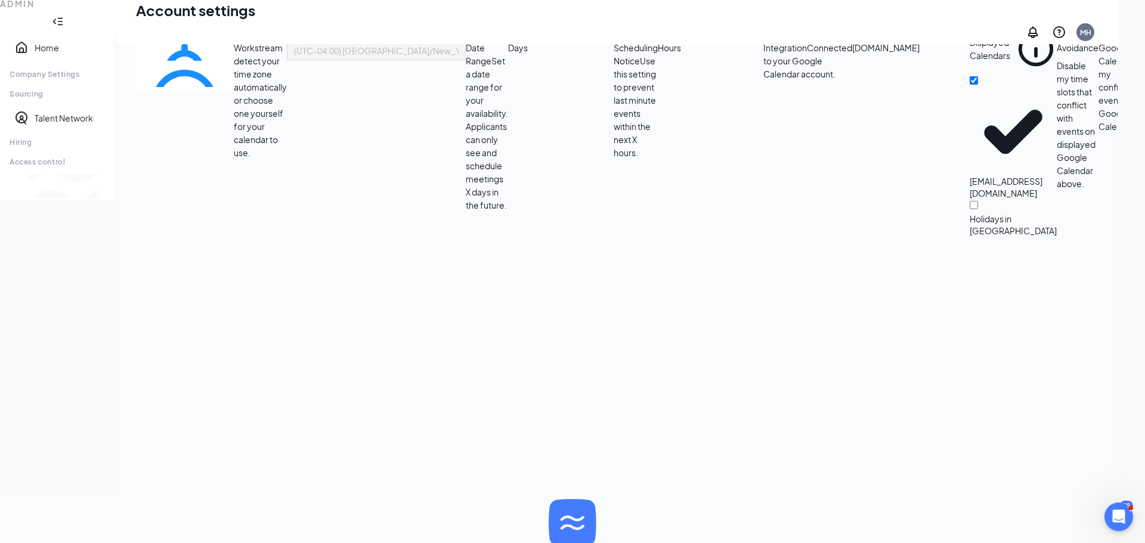
click at [558, 41] on input "8" at bounding box center [561, 34] width 106 height 13
type input "7"
click at [558, 41] on input "7" at bounding box center [561, 34] width 106 height 13
click at [658, 237] on div "4 Hours" at bounding box center [711, 132] width 106 height 209
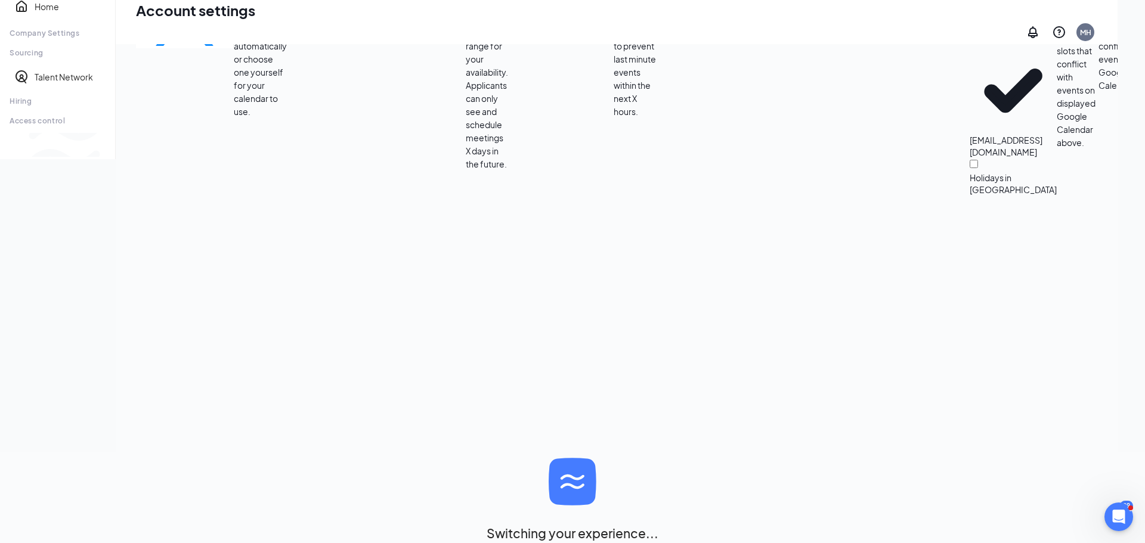
scroll to position [385, 0]
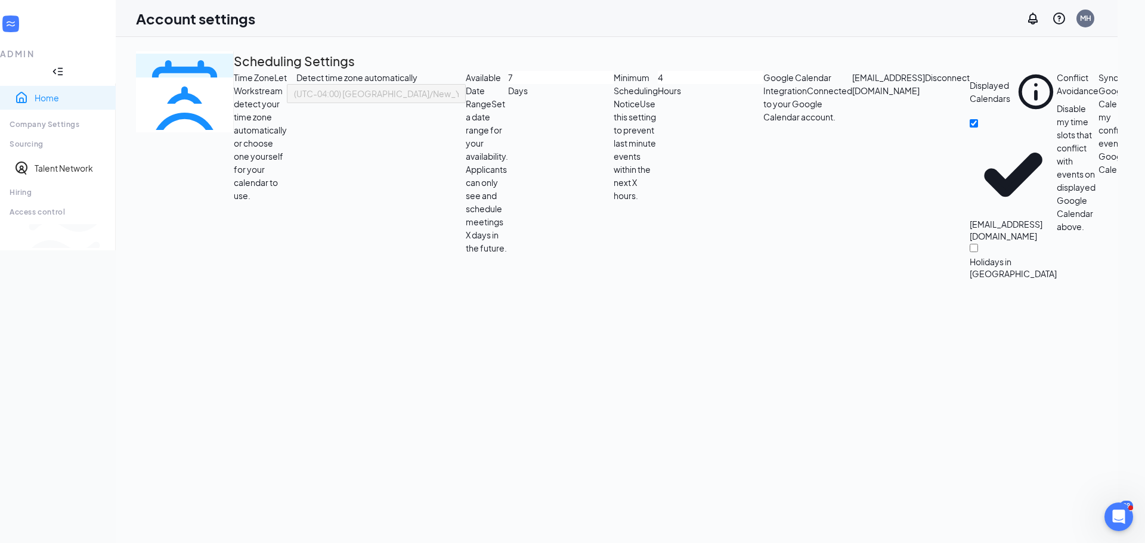
click at [48, 92] on link "Home" at bounding box center [71, 98] width 72 height 12
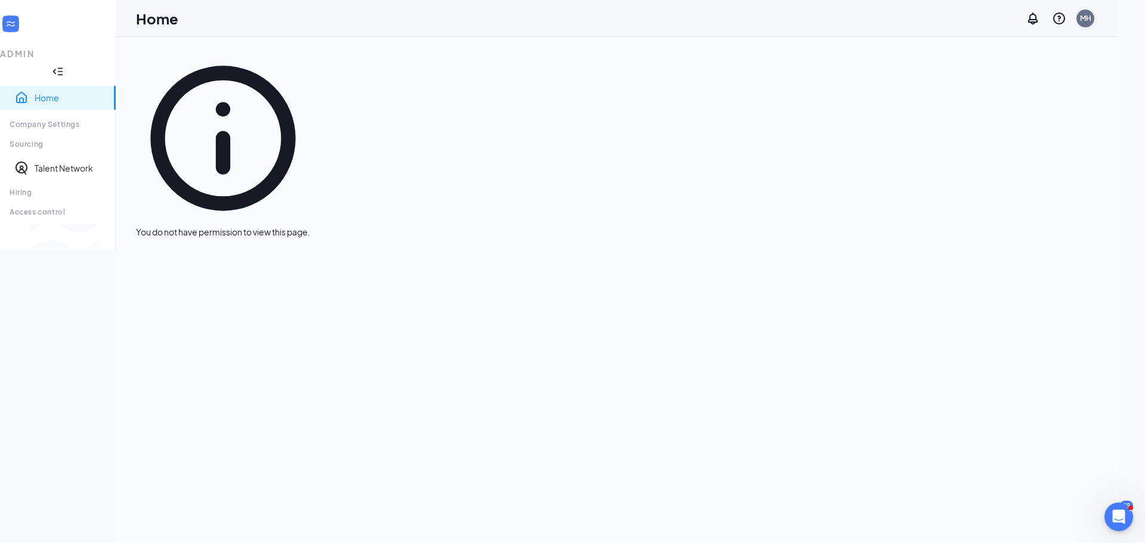
click at [1091, 14] on div "MH" at bounding box center [1085, 18] width 11 height 10
click at [1091, 21] on div "MH" at bounding box center [1085, 18] width 11 height 10
click at [32, 174] on ul "Home Company Settings Sourcing Talent Network Hiring Time Management TIPS MANAG…" at bounding box center [58, 152] width 116 height 138
click at [32, 187] on div "Hiring" at bounding box center [58, 192] width 96 height 10
click at [73, 119] on div "Company Settings" at bounding box center [58, 124] width 96 height 10
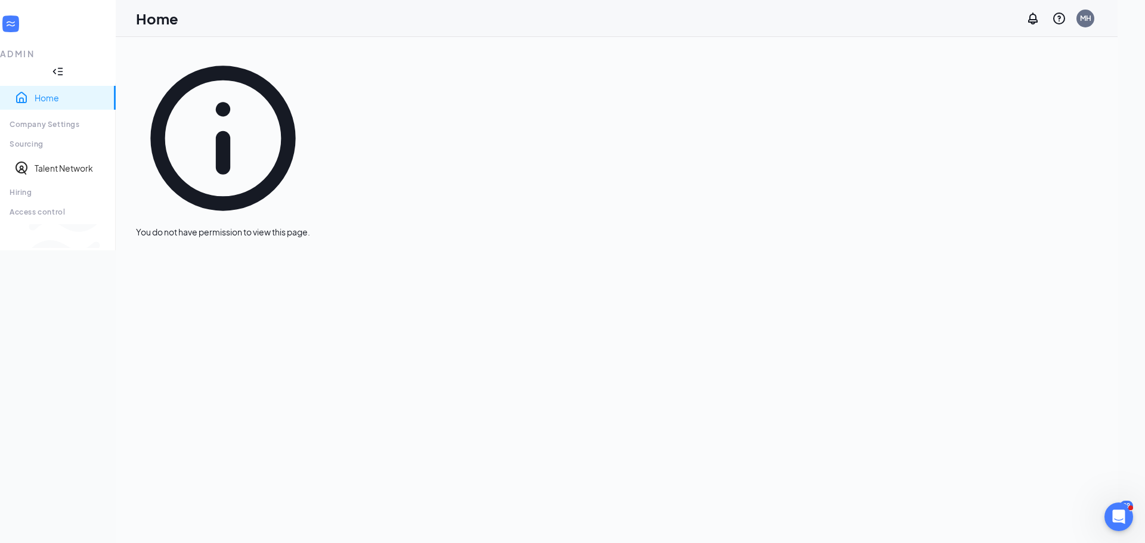
click at [116, 60] on div at bounding box center [58, 72] width 116 height 24
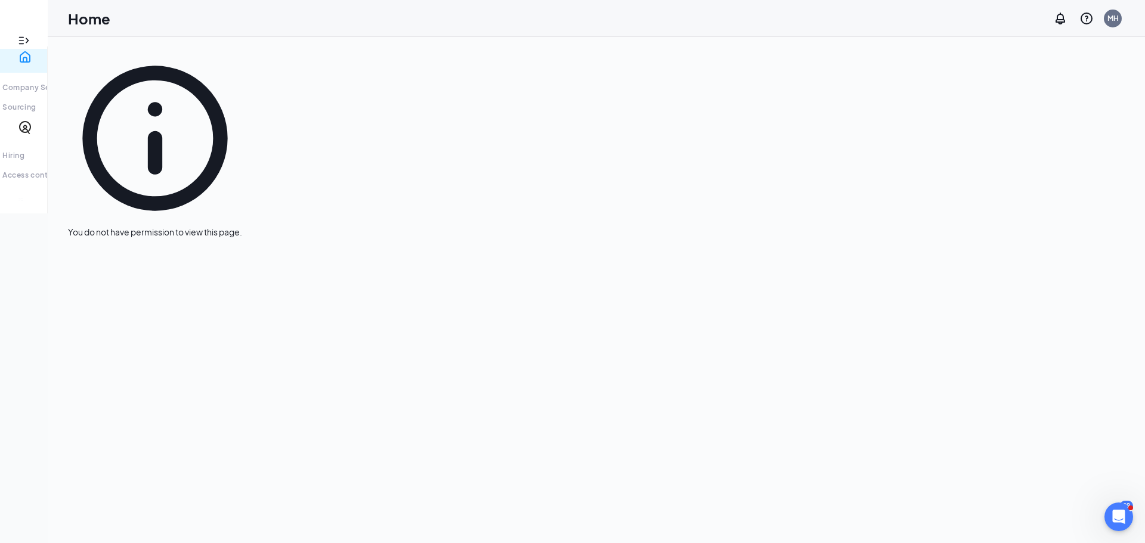
click at [19, 37] on icon "Expand" at bounding box center [21, 41] width 5 height 8
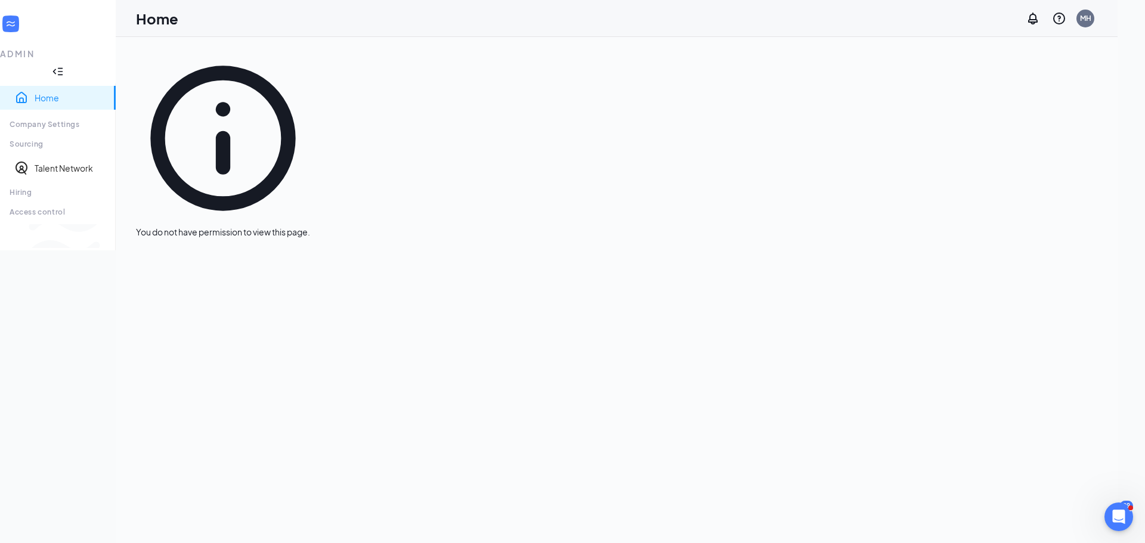
click at [16, 18] on icon "WorkstreamLogo" at bounding box center [11, 24] width 12 height 12
click at [35, 92] on link "Home" at bounding box center [71, 98] width 72 height 12
click at [1091, 18] on div "MH" at bounding box center [1085, 18] width 11 height 10
click at [1054, 66] on link "My profile" at bounding box center [1022, 60] width 66 height 12
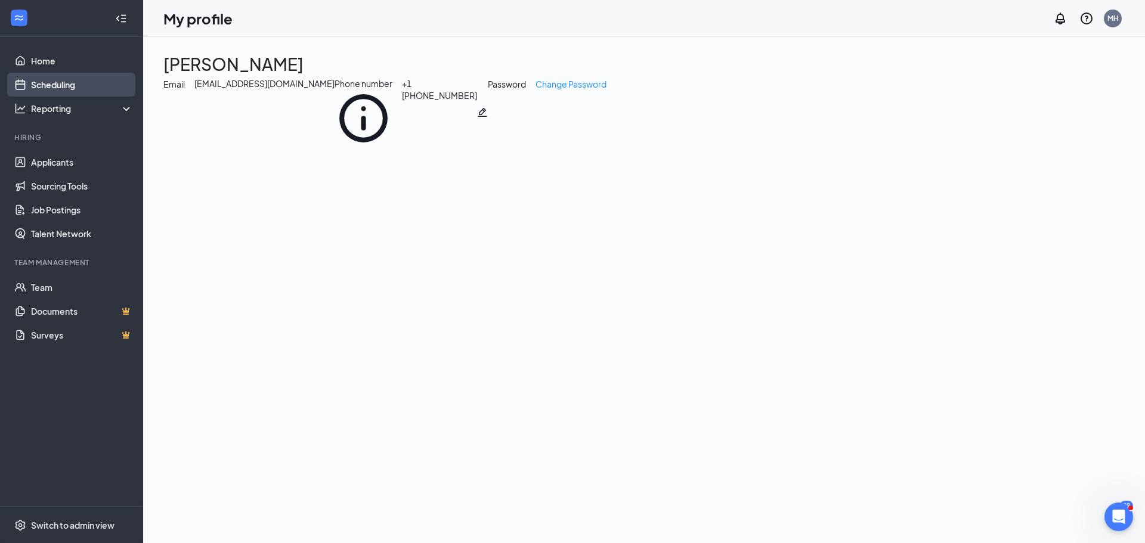
click at [66, 87] on link "Scheduling" at bounding box center [82, 85] width 102 height 24
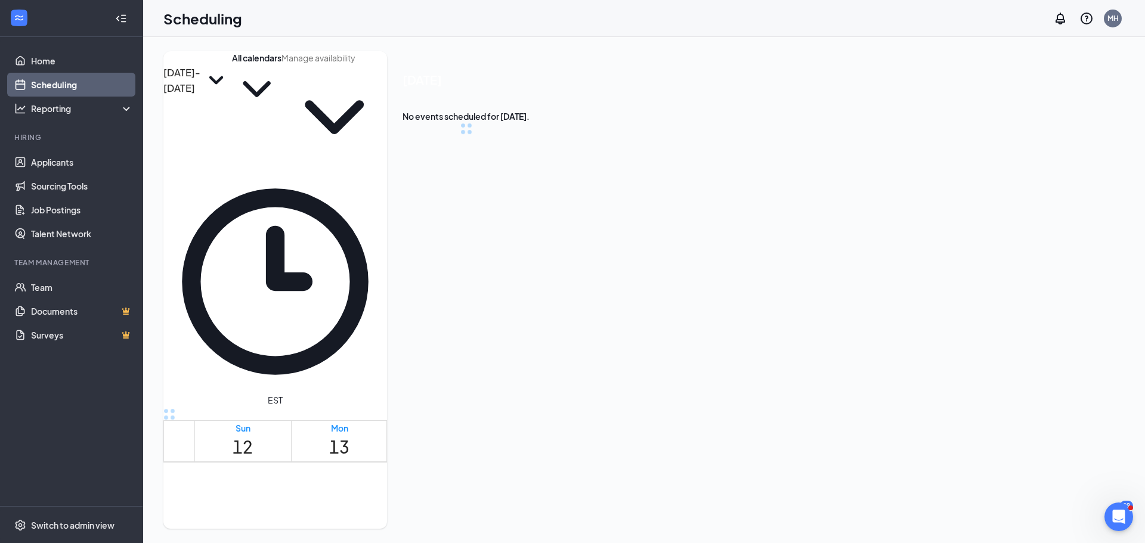
scroll to position [586, 0]
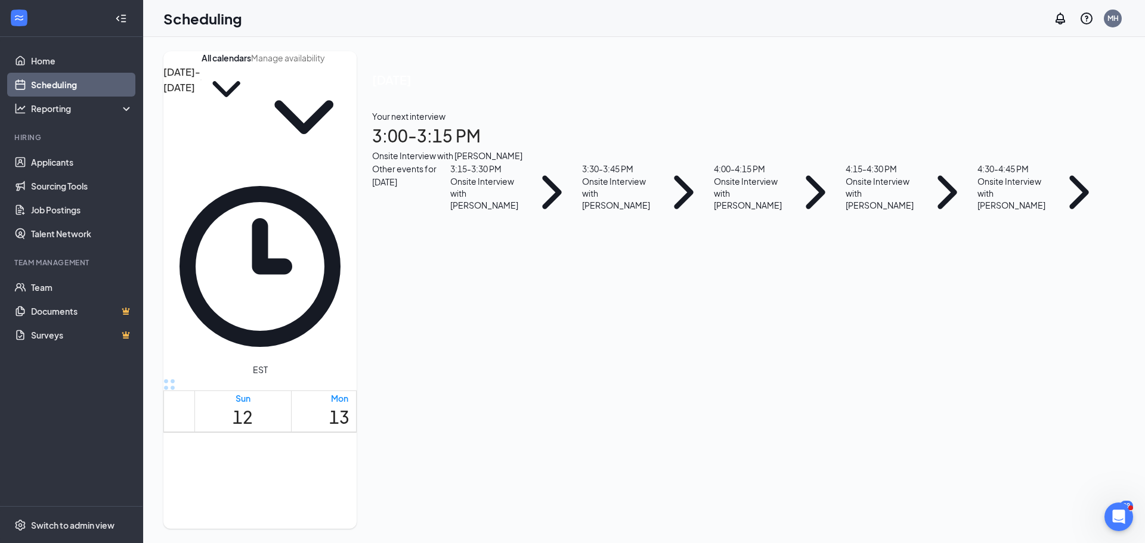
click at [543, 404] on h1 "15" at bounding box center [533, 417] width 20 height 26
click at [1066, 141] on h1 "3:00 - 3:15 PM" at bounding box center [740, 136] width 737 height 26
click at [482, 321] on div "Front of House Team Member at [GEOGRAPHIC_DATA]" at bounding box center [419, 334] width 125 height 26
click at [482, 305] on h3 "[PERSON_NAME]" at bounding box center [419, 313] width 125 height 16
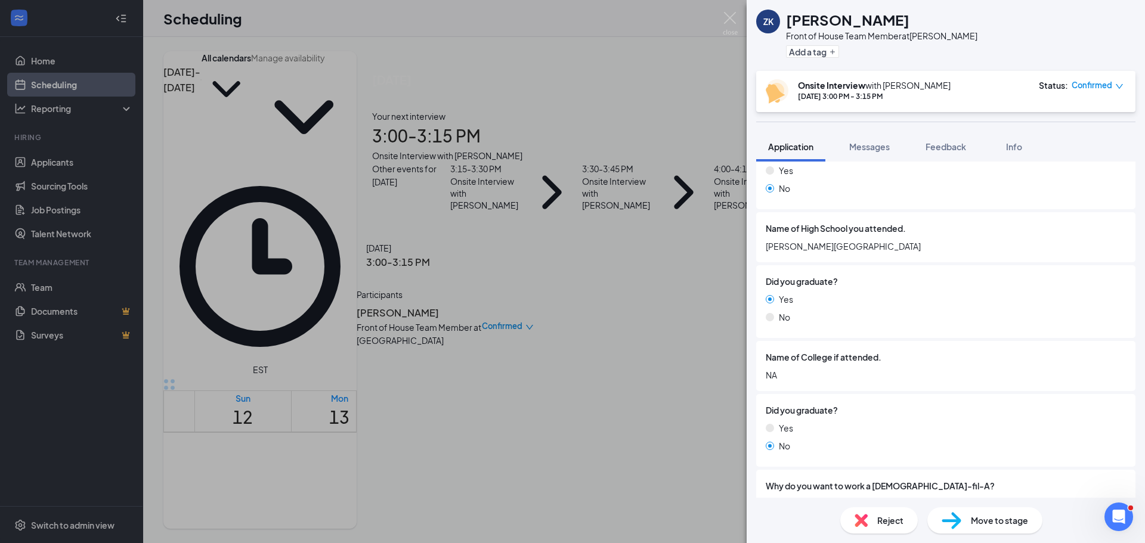
scroll to position [252, 0]
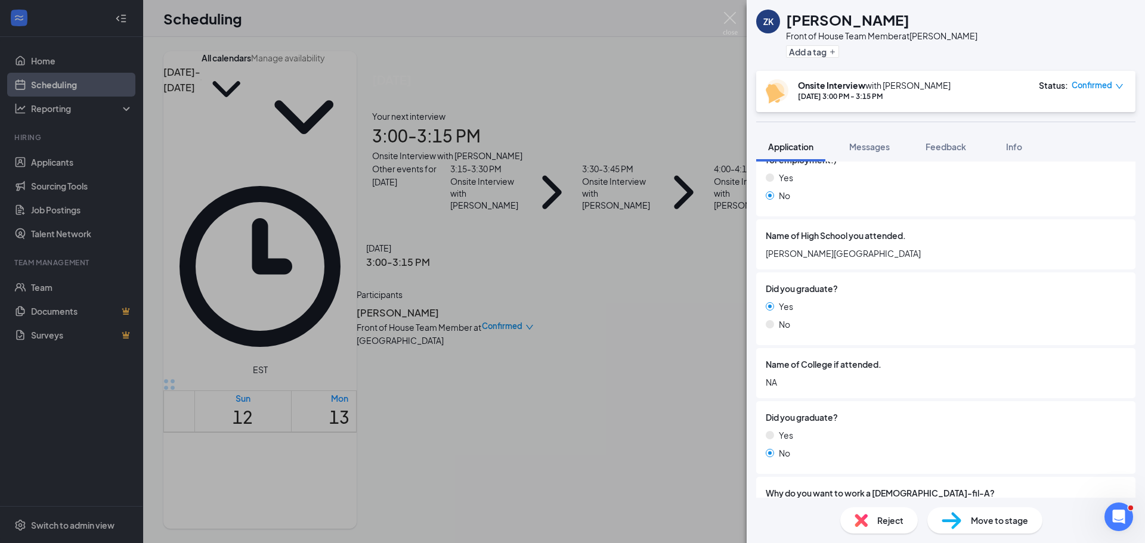
click at [461, 316] on div "ZK [PERSON_NAME] Front of House Team Member at [PERSON_NAME] Add a tag Onsite I…" at bounding box center [572, 271] width 1145 height 543
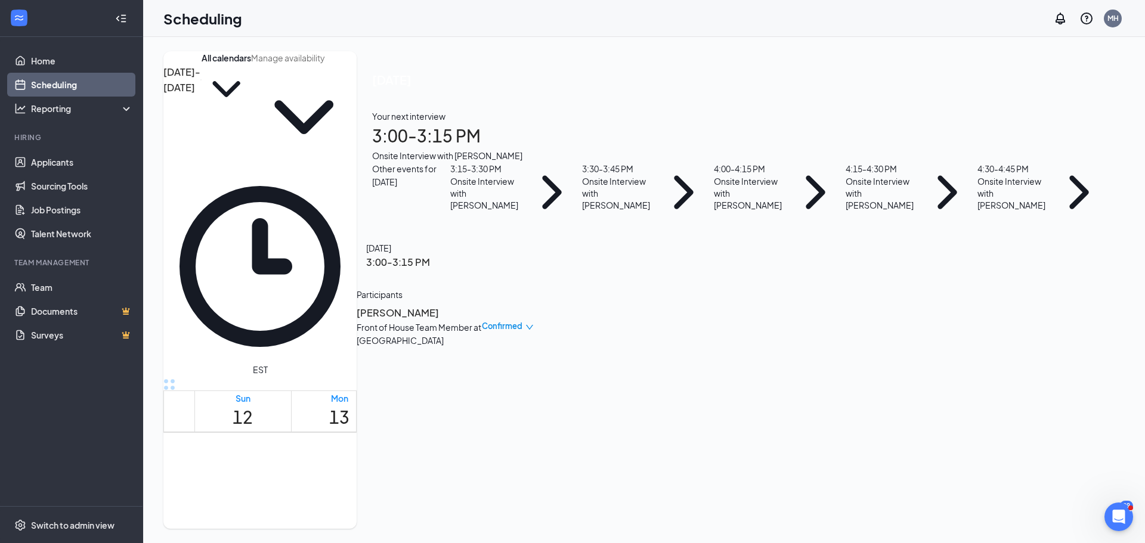
click at [357, 256] on button "back-button" at bounding box center [357, 256] width 0 height 0
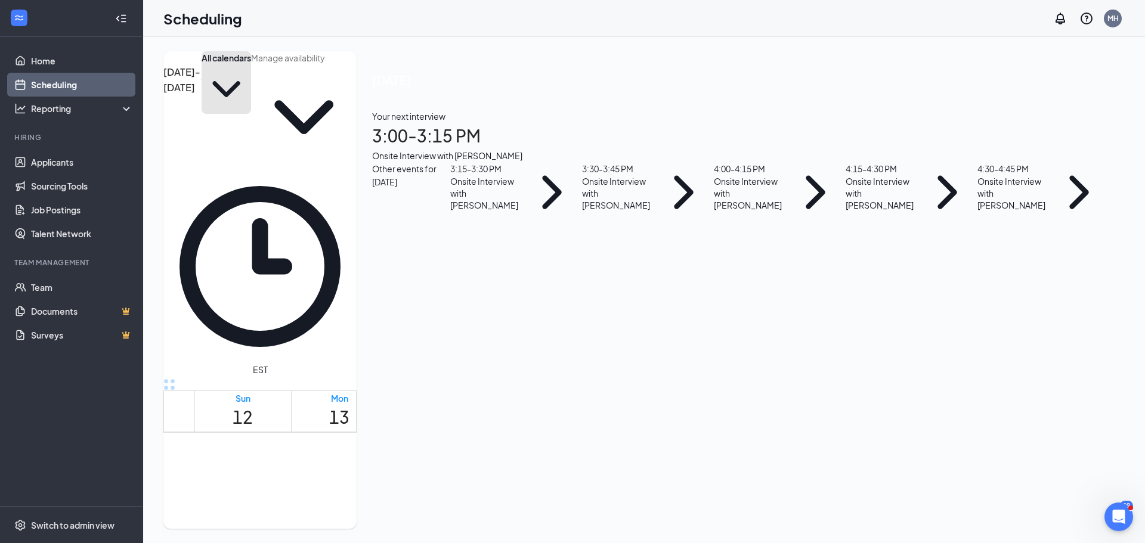
click at [251, 83] on button "All calendars" at bounding box center [227, 82] width 50 height 63
click at [357, 64] on input "text" at bounding box center [304, 57] width 106 height 13
click at [1019, 149] on h1 "3:00 - 3:15 PM" at bounding box center [740, 136] width 737 height 26
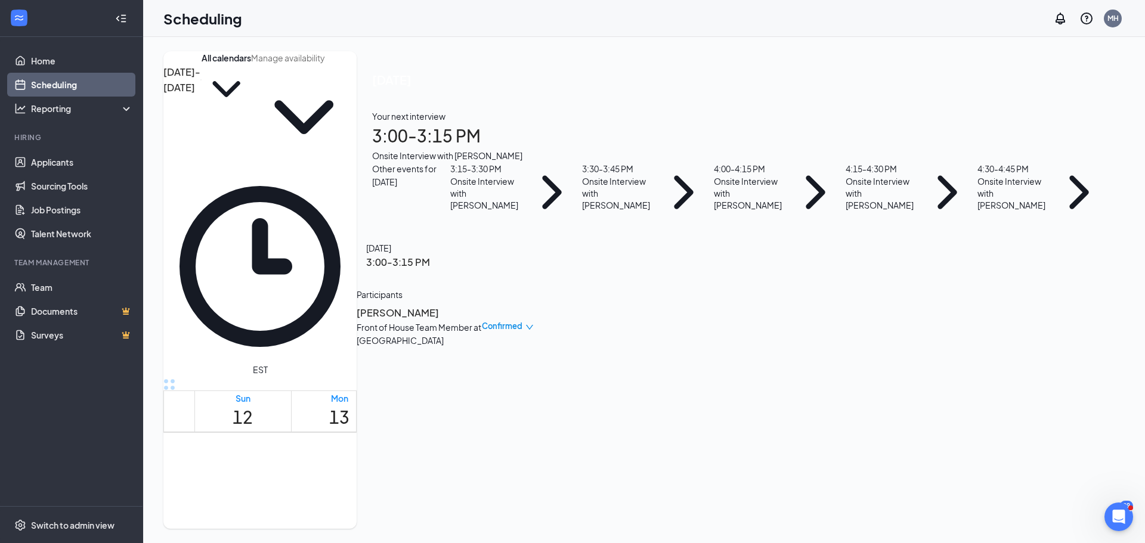
click at [357, 256] on icon "ArrowLeft" at bounding box center [357, 256] width 0 height 0
click at [582, 222] on div "3:15 - 3:30 PM Onsite Interview with [PERSON_NAME]" at bounding box center [516, 192] width 132 height 60
click at [357, 256] on icon "ArrowLeft" at bounding box center [357, 256] width 0 height 0
click at [651, 211] on div "Onsite Interview with [PERSON_NAME]" at bounding box center [616, 193] width 69 height 36
click at [482, 305] on h3 "[PERSON_NAME]" at bounding box center [419, 313] width 125 height 16
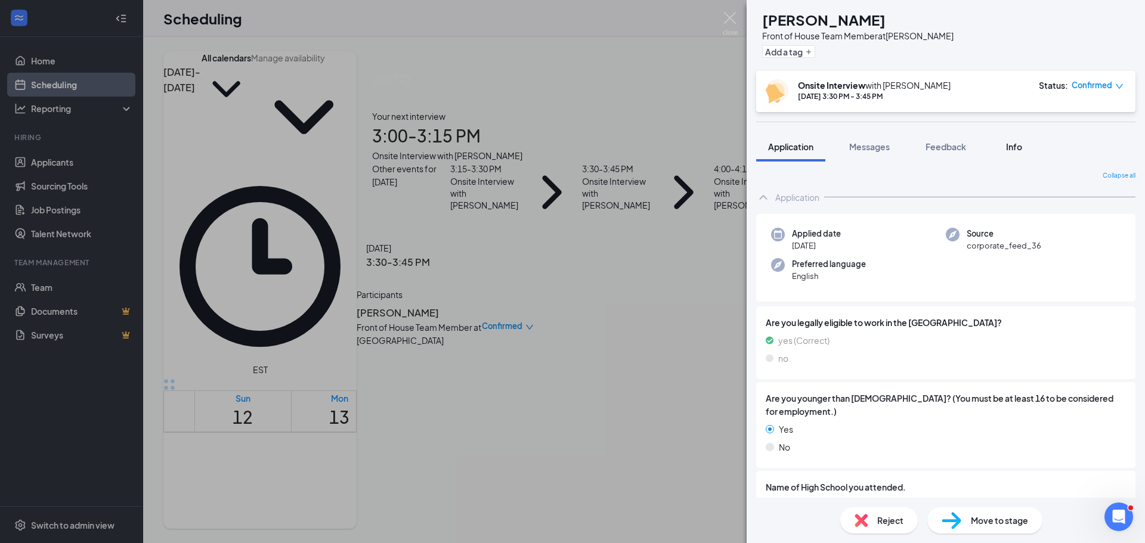
click at [1013, 152] on div "Info" at bounding box center [1014, 147] width 24 height 12
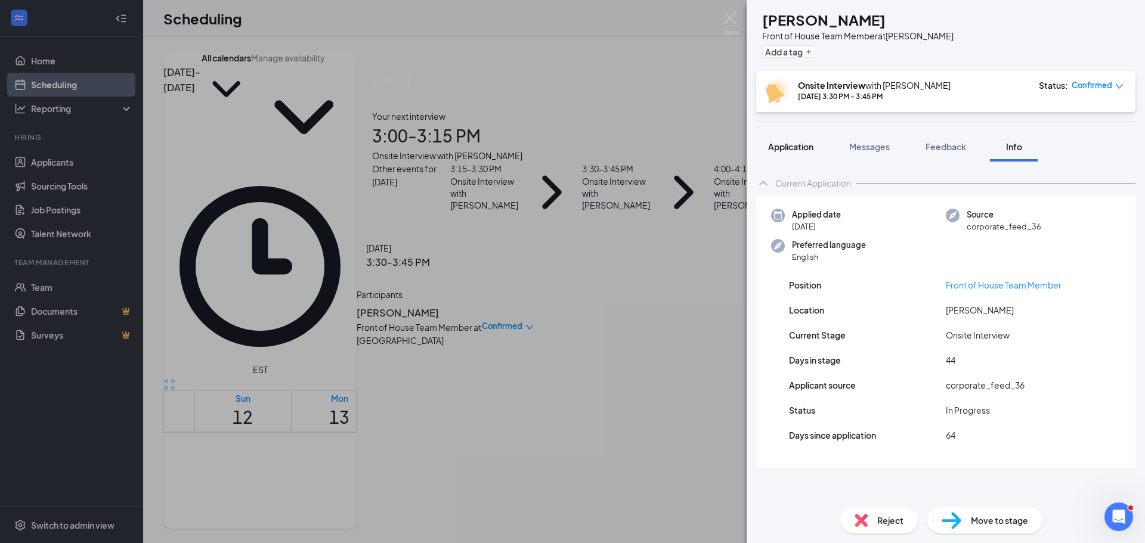
click at [798, 146] on span "Application" at bounding box center [790, 146] width 45 height 11
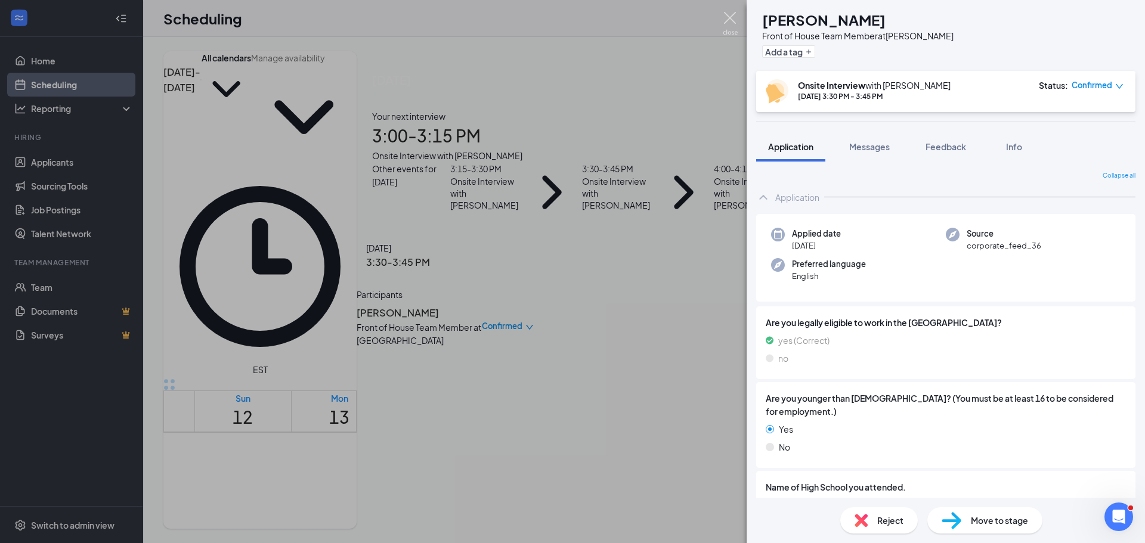
click at [731, 13] on img at bounding box center [730, 23] width 15 height 23
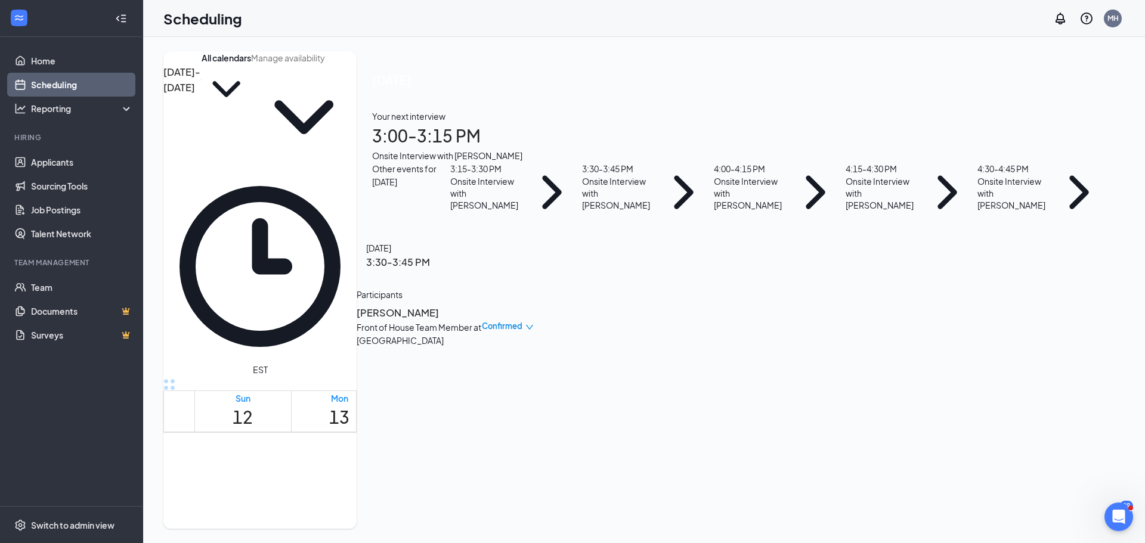
click at [357, 256] on button "back-button" at bounding box center [357, 256] width 0 height 0
click at [782, 175] on div "4:00 - 4:15 PM" at bounding box center [748, 168] width 69 height 13
click at [482, 305] on h3 "[PERSON_NAME]" at bounding box center [419, 313] width 125 height 16
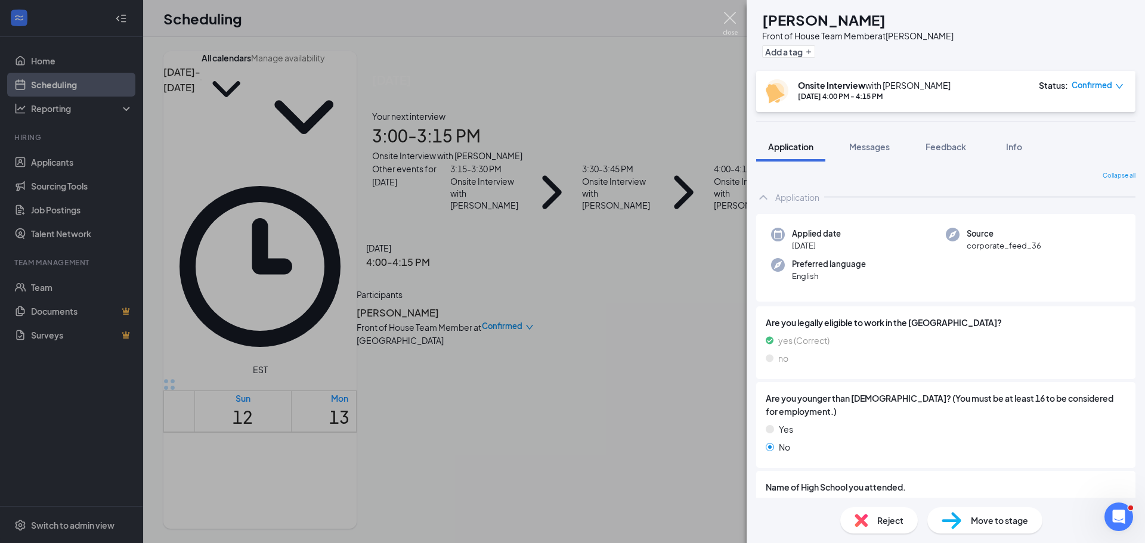
click at [732, 16] on img at bounding box center [730, 23] width 15 height 23
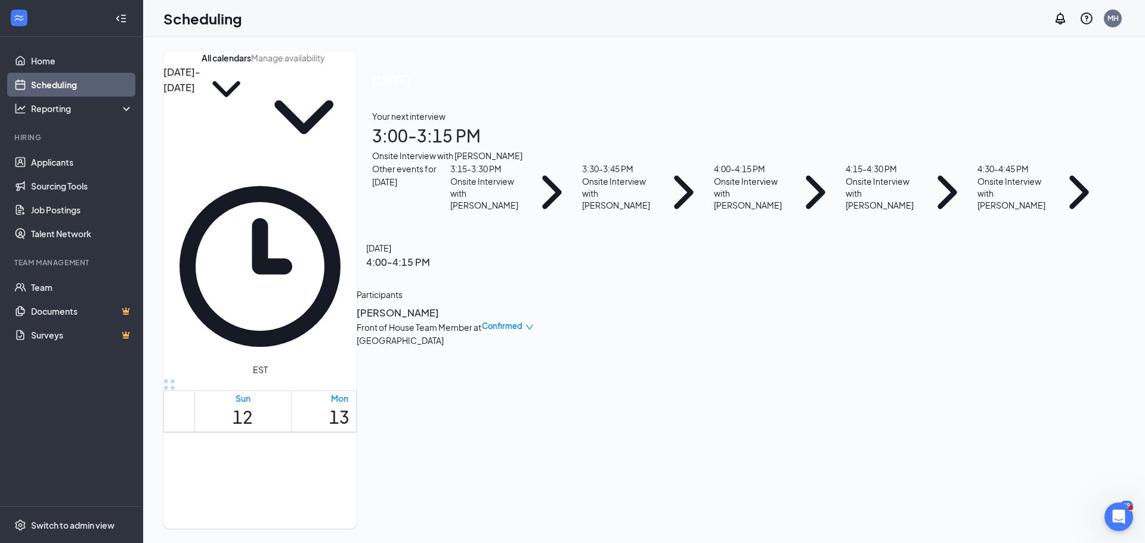
click at [357, 256] on icon "ArrowLeft" at bounding box center [357, 256] width 0 height 0
click at [914, 211] on div "Onsite Interview with [PERSON_NAME]" at bounding box center [880, 193] width 69 height 36
click at [482, 305] on h3 "[PERSON_NAME]" at bounding box center [419, 313] width 125 height 16
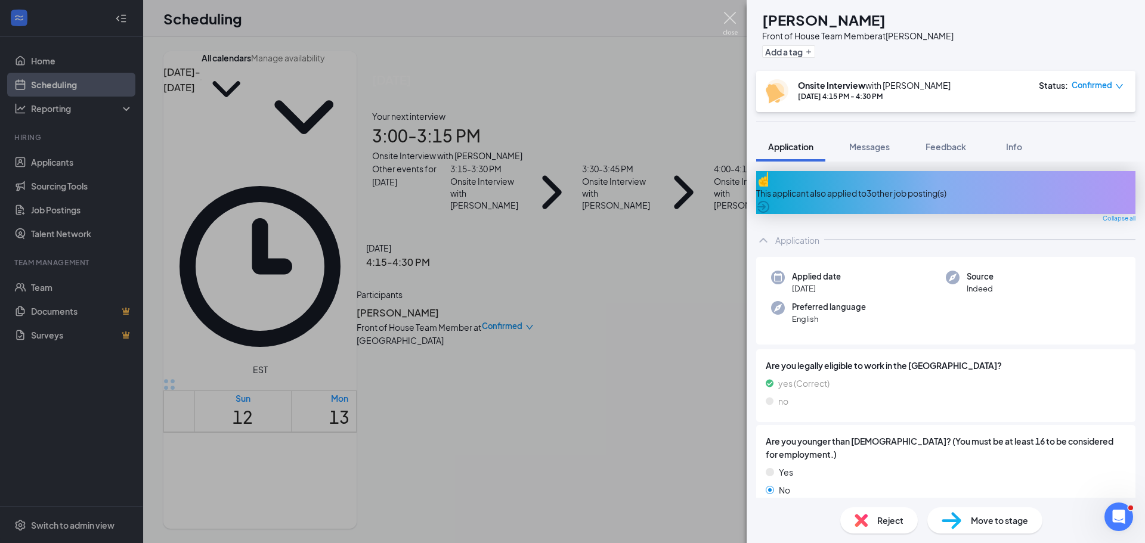
click at [732, 16] on img at bounding box center [730, 23] width 15 height 23
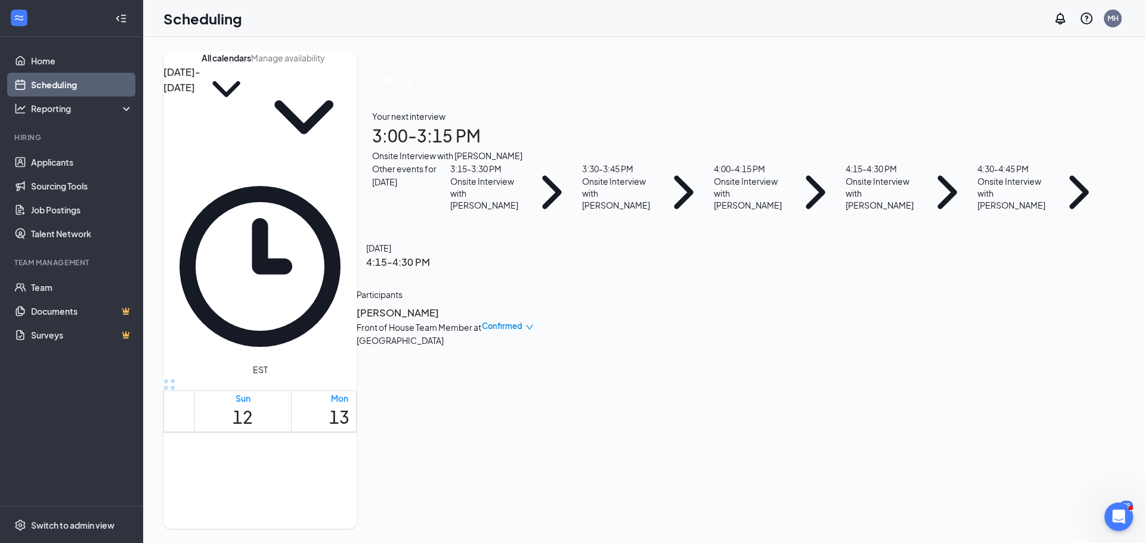
click at [357, 256] on button "back-button" at bounding box center [357, 256] width 0 height 0
click at [981, 175] on div "4:30 - 4:45 PM" at bounding box center [1011, 168] width 69 height 13
click at [534, 301] on div "Britain [PERSON_NAME] Front of House Team Member at [PERSON_NAME] Confirmed" at bounding box center [445, 326] width 177 height 50
click at [482, 305] on h3 "Britain [PERSON_NAME]" at bounding box center [419, 313] width 125 height 16
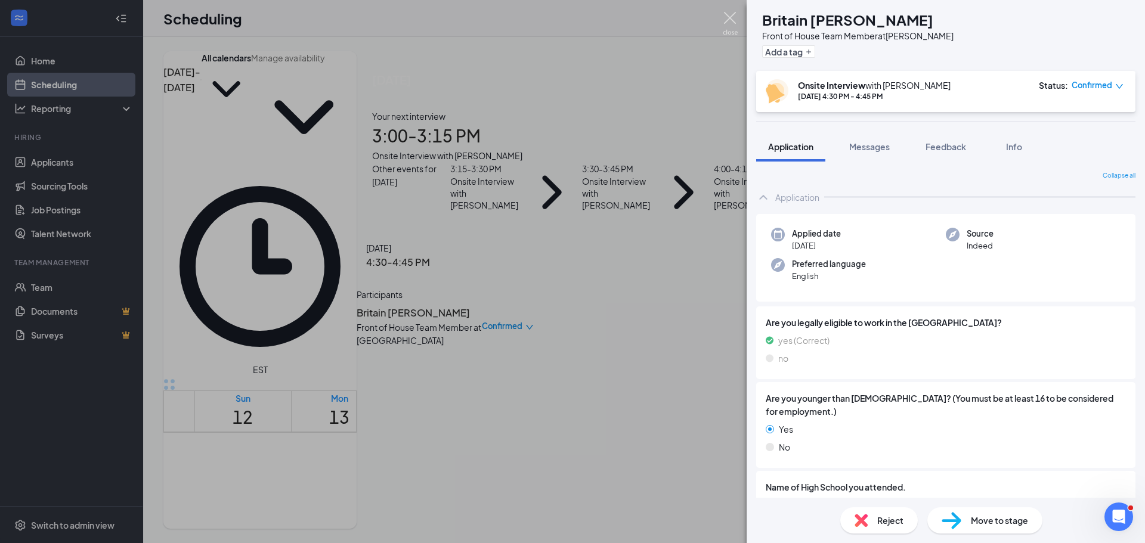
click at [734, 20] on img at bounding box center [730, 23] width 15 height 23
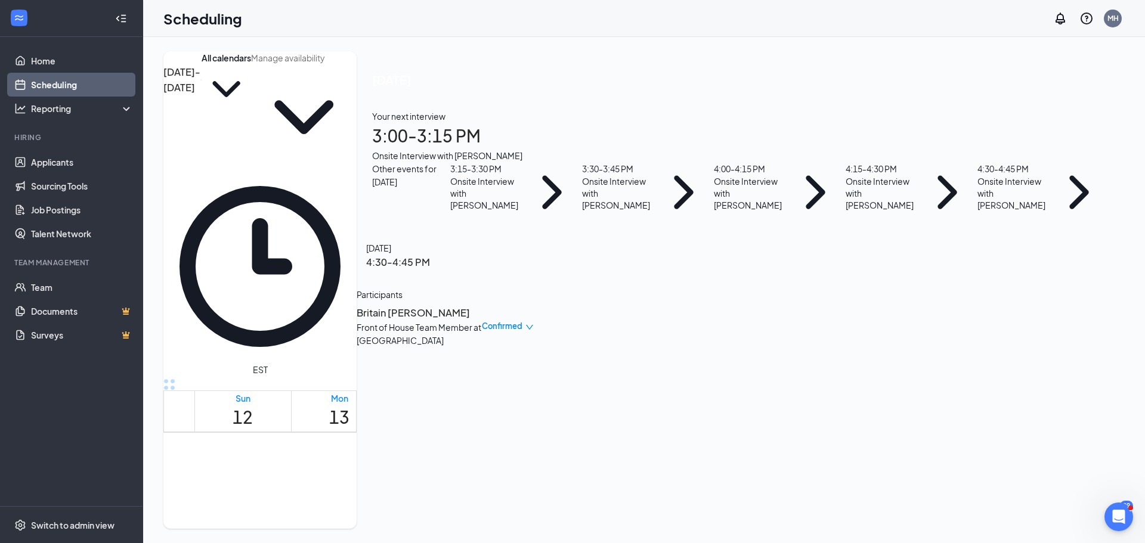
click at [357, 256] on icon "ArrowLeft" at bounding box center [357, 256] width 0 height 0
click at [1023, 162] on div "Your next interview 3:00 - 3:15 PM Onsite Interview with [PERSON_NAME]" at bounding box center [740, 136] width 737 height 52
click at [482, 305] on h3 "[PERSON_NAME]" at bounding box center [419, 313] width 125 height 16
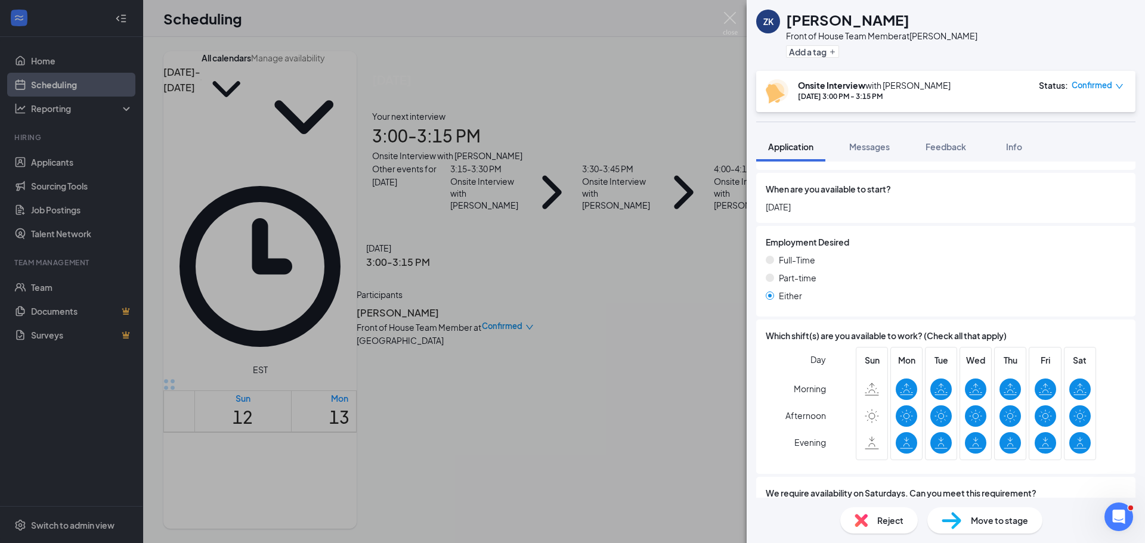
scroll to position [908, 0]
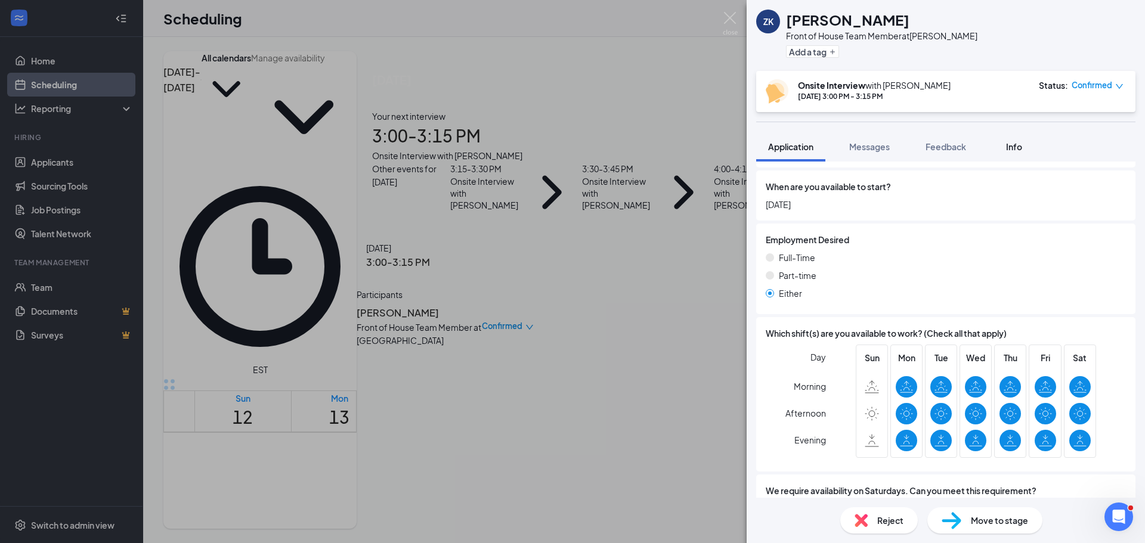
click at [1018, 158] on button "Info" at bounding box center [1014, 147] width 48 height 30
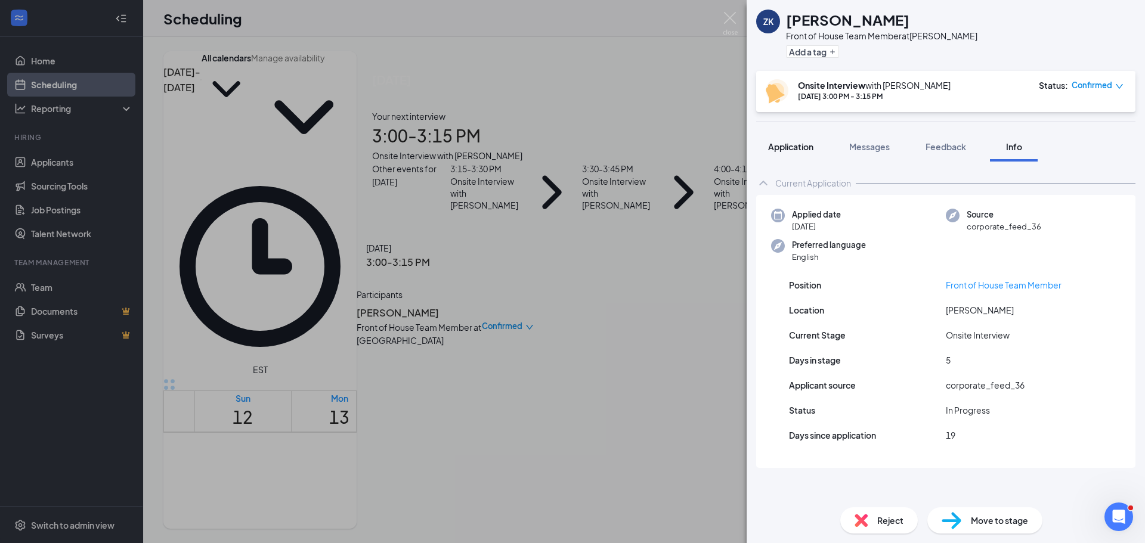
click at [801, 141] on span "Application" at bounding box center [790, 146] width 45 height 11
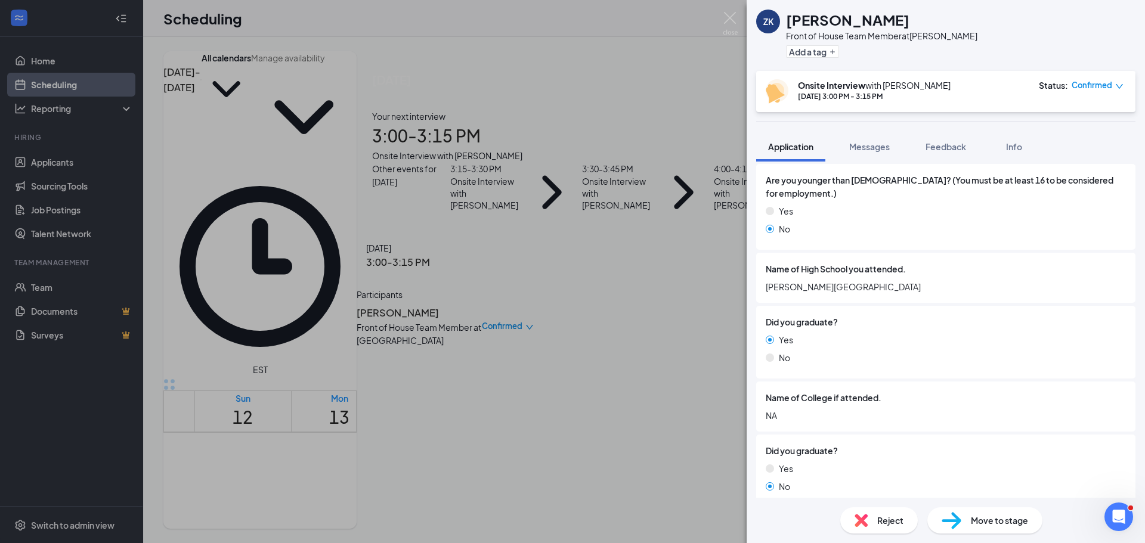
scroll to position [202, 0]
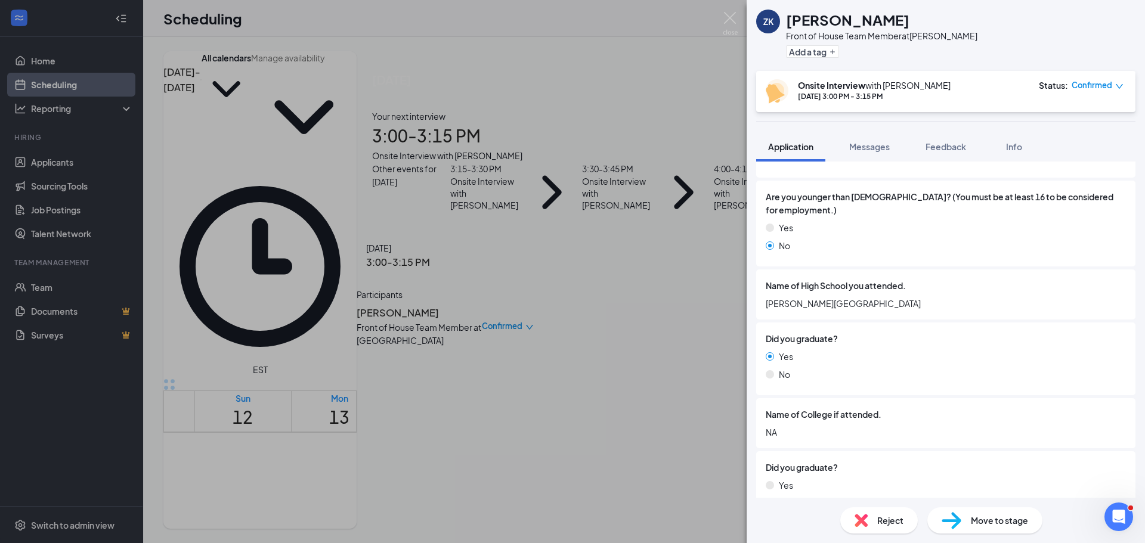
click at [1110, 85] on span "Confirmed" at bounding box center [1092, 85] width 41 height 12
click at [1120, 86] on icon "down" at bounding box center [1119, 86] width 7 height 5
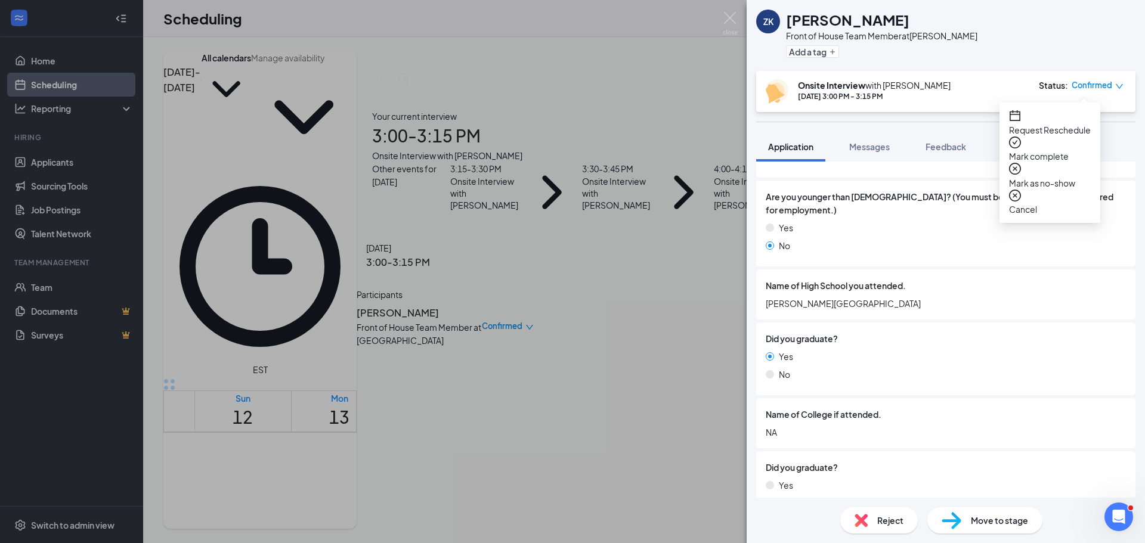
click at [1076, 150] on span "Mark complete" at bounding box center [1050, 156] width 82 height 13
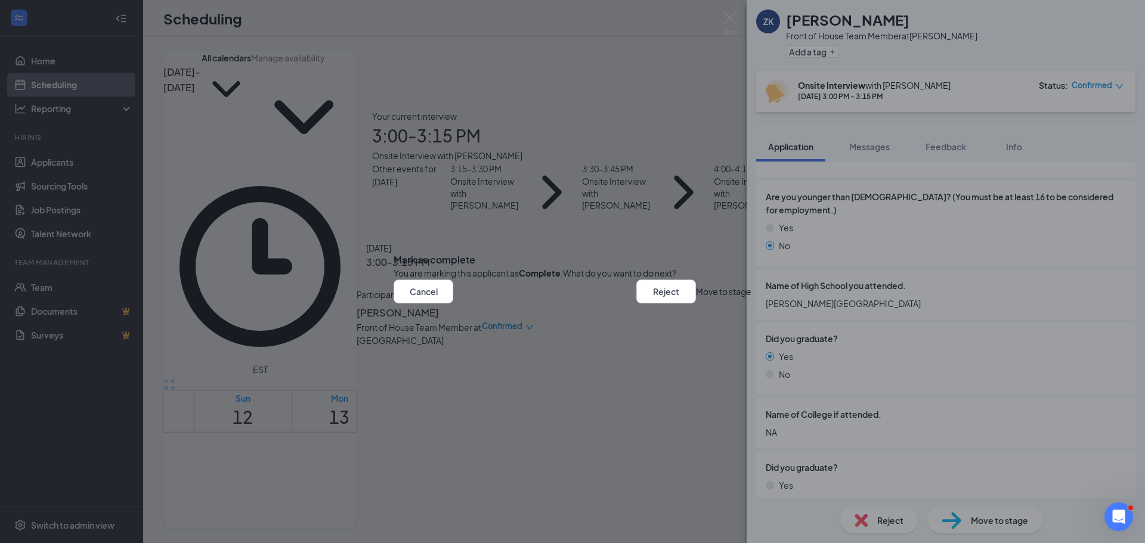
click at [701, 304] on button "Move to stage" at bounding box center [723, 292] width 55 height 24
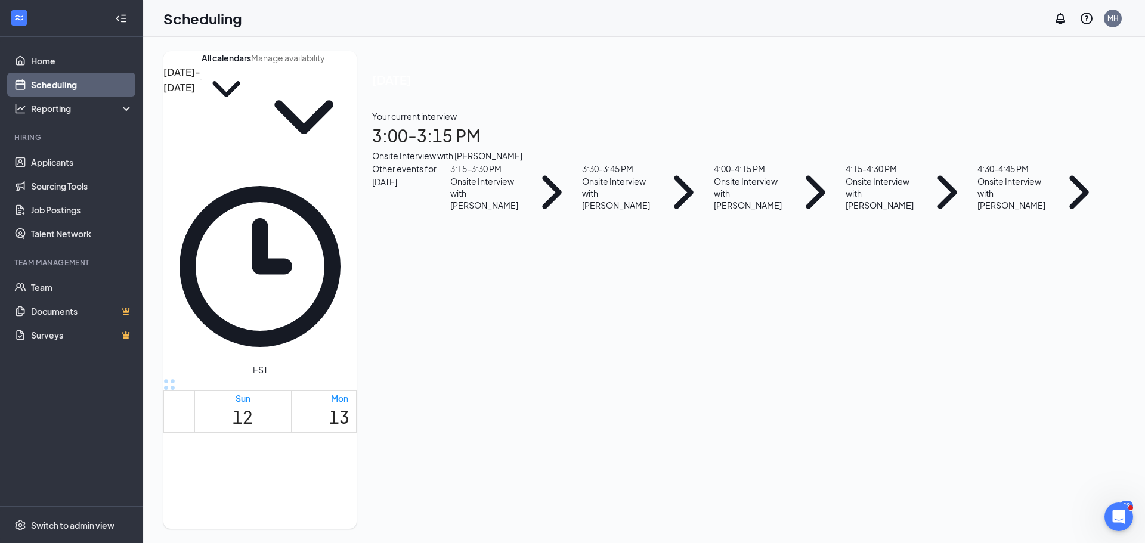
click at [519, 175] on div "3:15 - 3:30 PM" at bounding box center [484, 168] width 69 height 13
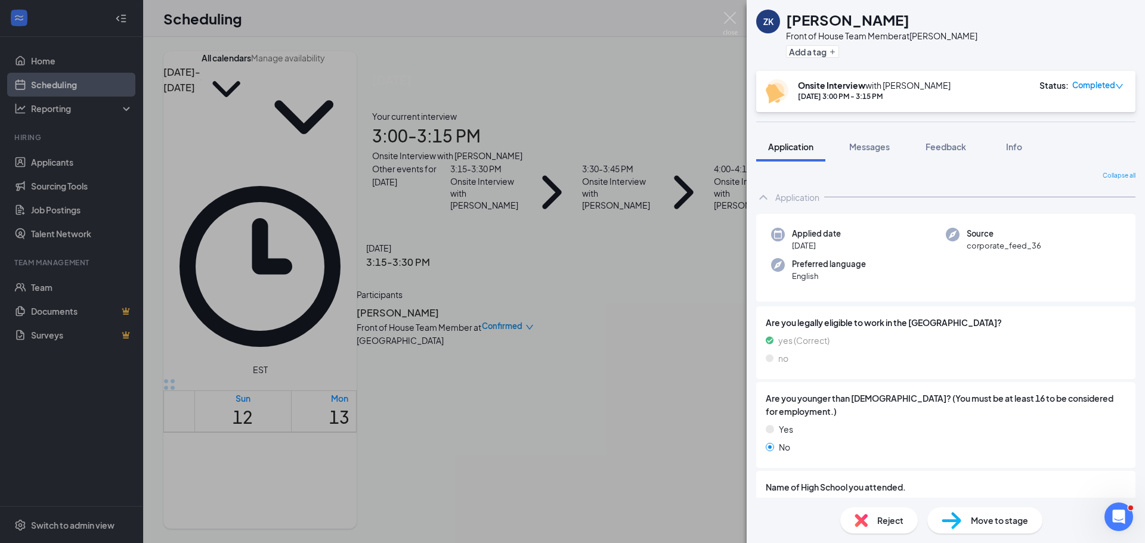
click at [679, 273] on div "ZK [PERSON_NAME] Front of House Team Member at [PERSON_NAME] Add a tag Onsite I…" at bounding box center [572, 271] width 1145 height 543
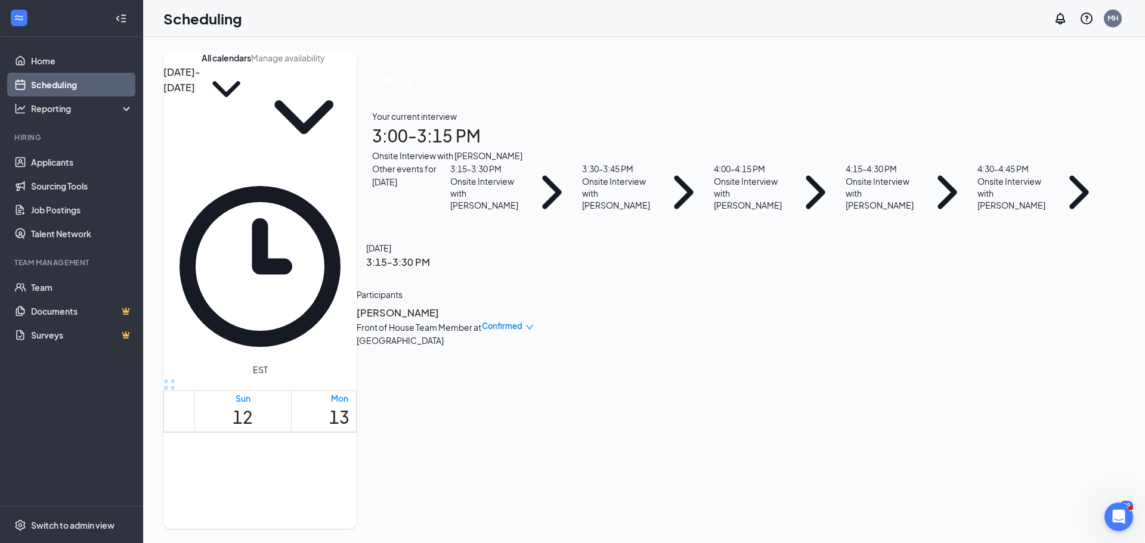
click at [482, 321] on div "Front of House Team Member at [GEOGRAPHIC_DATA]" at bounding box center [419, 334] width 125 height 26
click at [482, 305] on h3 "[PERSON_NAME]" at bounding box center [419, 313] width 125 height 16
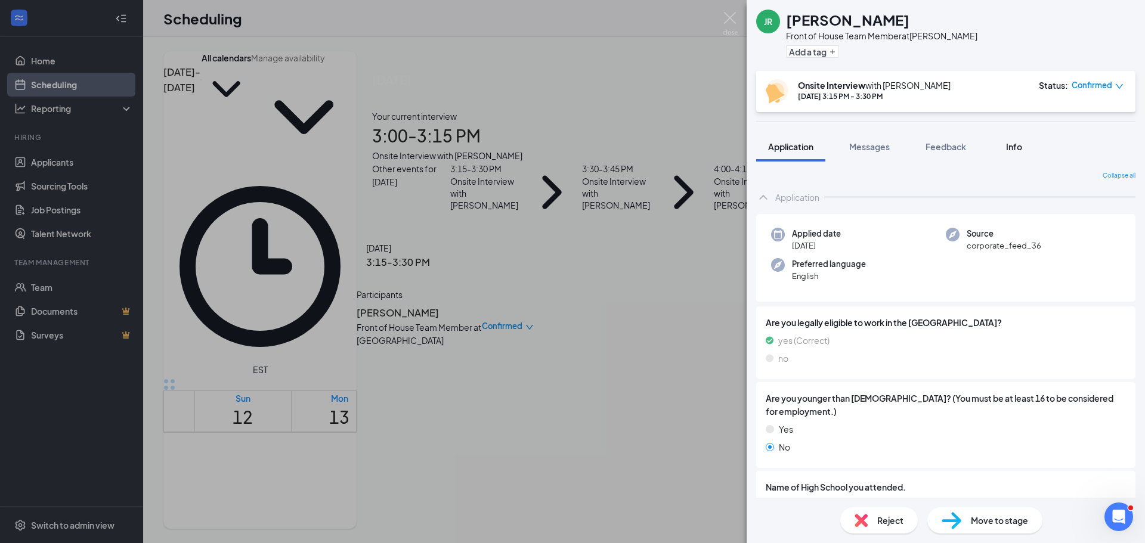
click at [1021, 152] on div "Info" at bounding box center [1014, 147] width 24 height 12
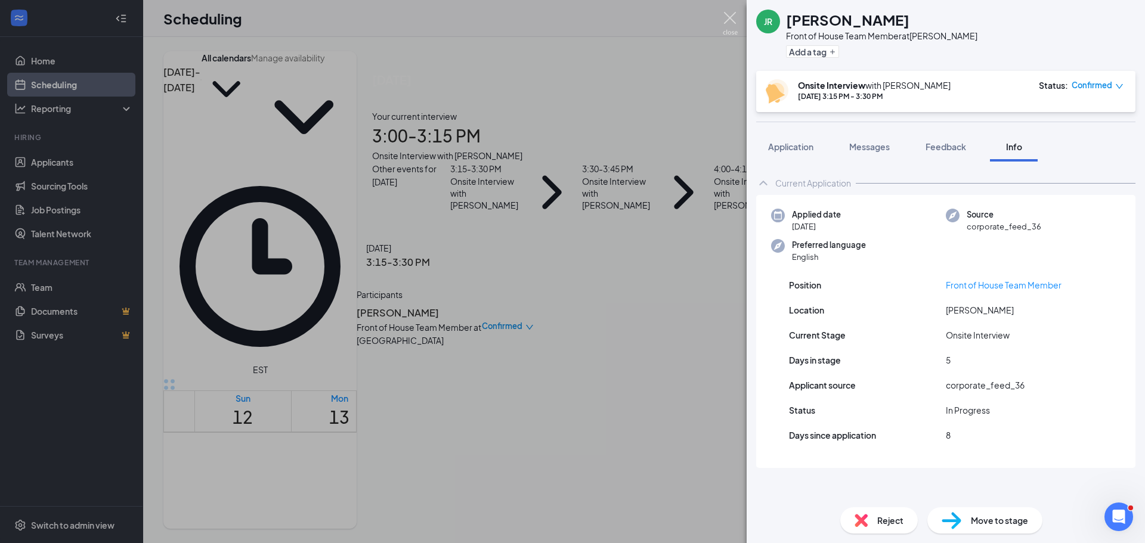
click at [728, 12] on img at bounding box center [730, 23] width 15 height 23
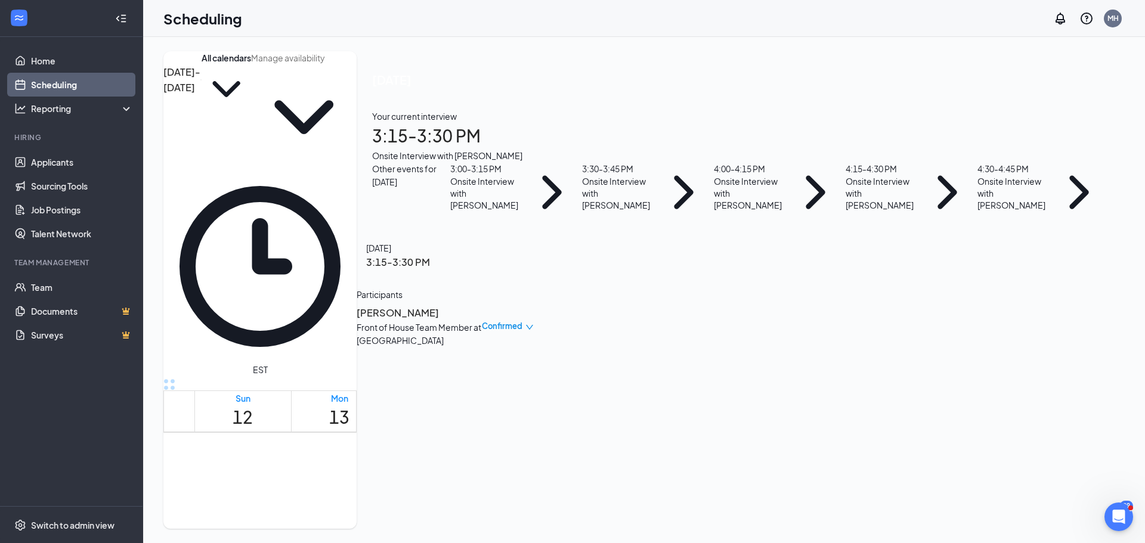
click at [357, 256] on button "back-button" at bounding box center [357, 256] width 0 height 0
click at [582, 222] on div "3:00 - 3:15 PM Onsite Interview with [PERSON_NAME]" at bounding box center [516, 192] width 132 height 60
click at [357, 256] on button "back-button" at bounding box center [357, 256] width 0 height 0
click at [1054, 149] on h1 "3:15 - 3:30 PM" at bounding box center [740, 136] width 737 height 26
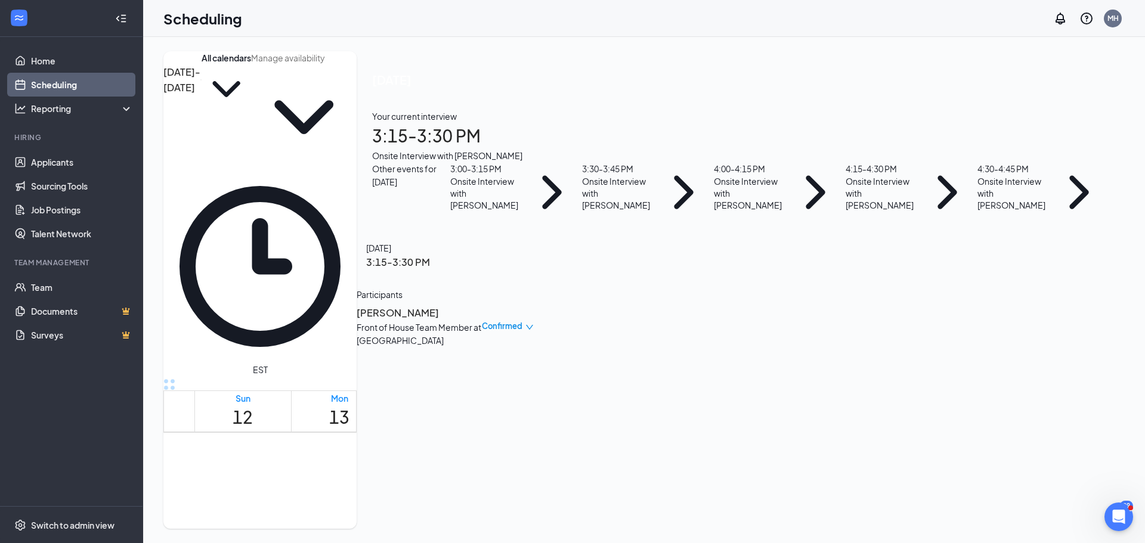
click at [534, 323] on icon "down" at bounding box center [529, 327] width 8 height 8
click at [1066, 232] on span "Mark as no-show" at bounding box center [1033, 238] width 82 height 13
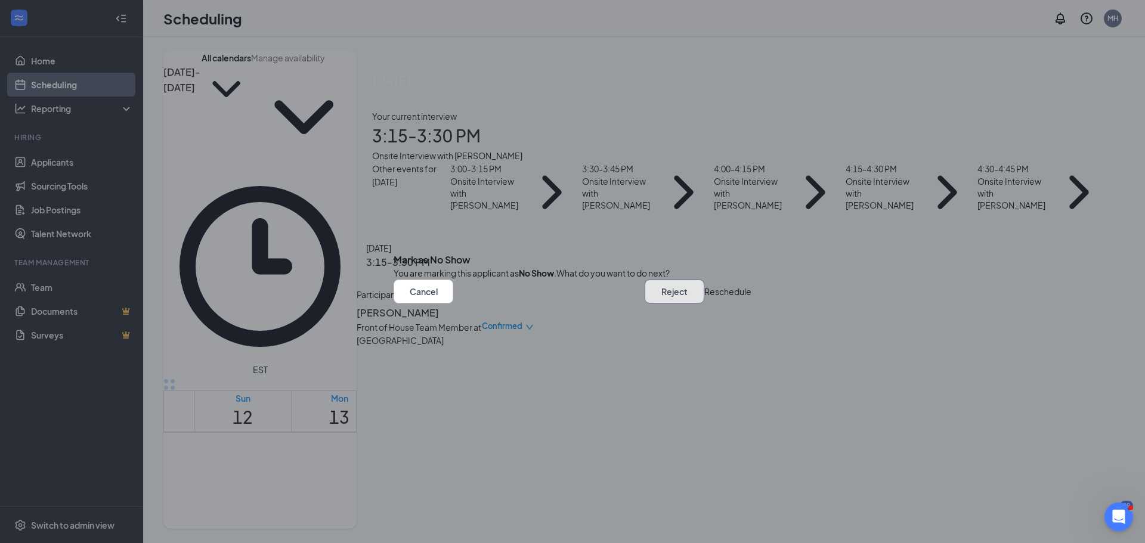
click at [645, 304] on button "Reject" at bounding box center [675, 292] width 60 height 24
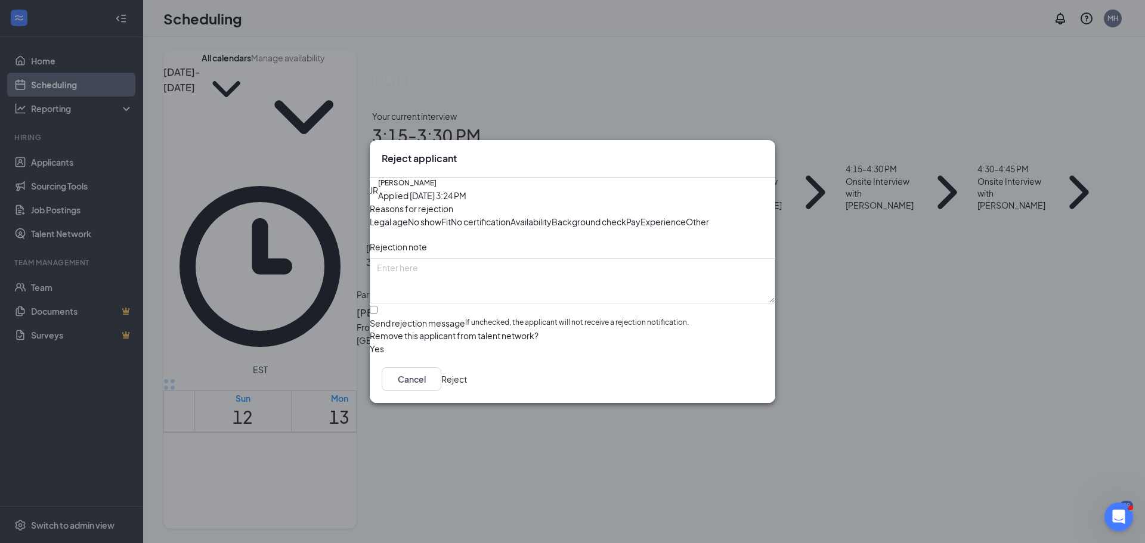
click at [441, 215] on span "No show" at bounding box center [424, 221] width 33 height 13
click at [467, 391] on button "Reject" at bounding box center [454, 379] width 26 height 24
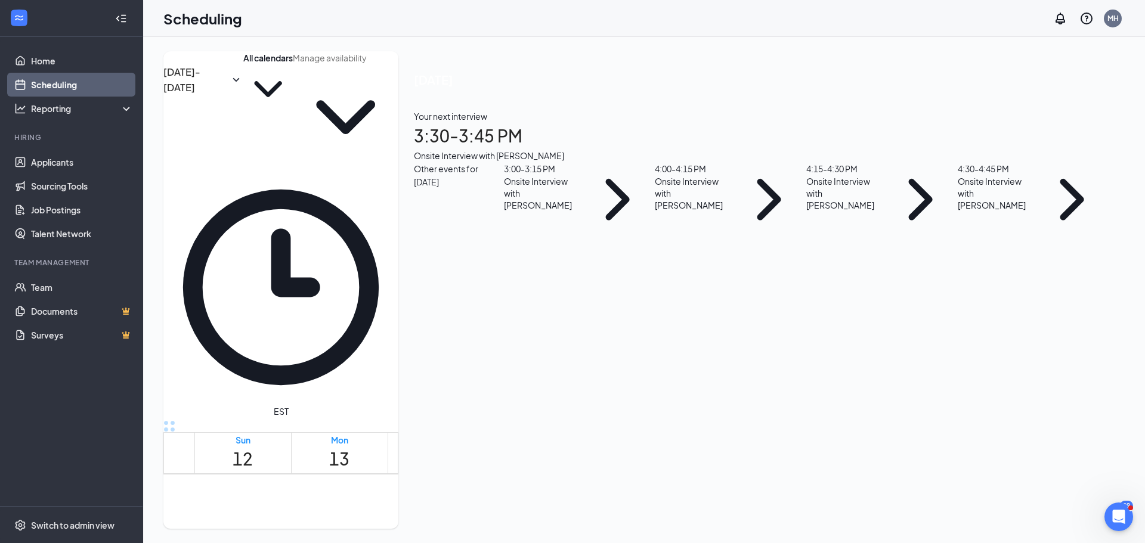
click at [1026, 149] on h1 "3:30 - 3:45 PM" at bounding box center [761, 136] width 695 height 26
click at [524, 320] on h3 "[PERSON_NAME]" at bounding box center [460, 328] width 125 height 16
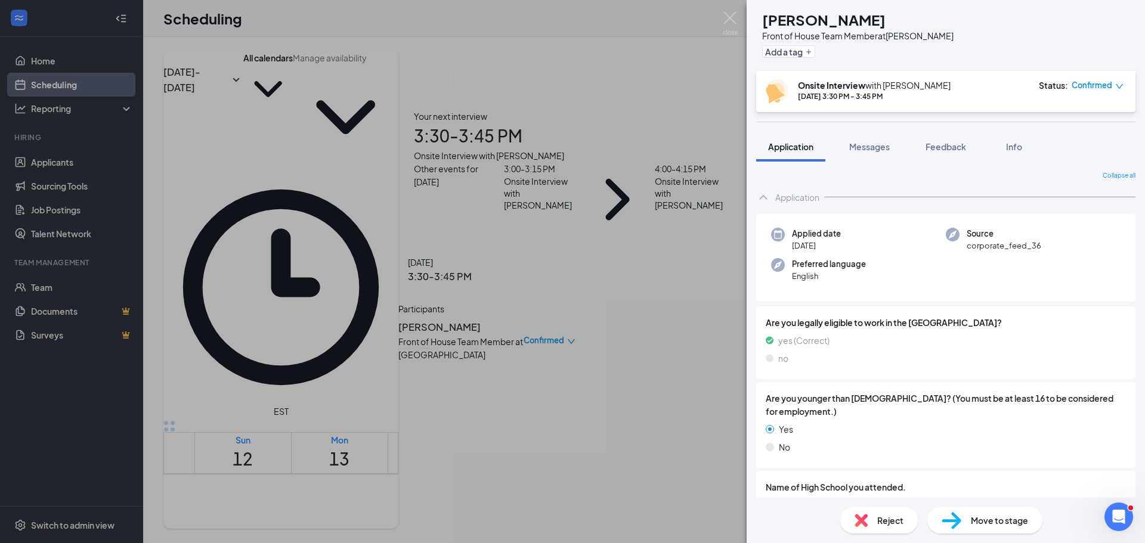
click at [1118, 86] on icon "down" at bounding box center [1119, 86] width 7 height 5
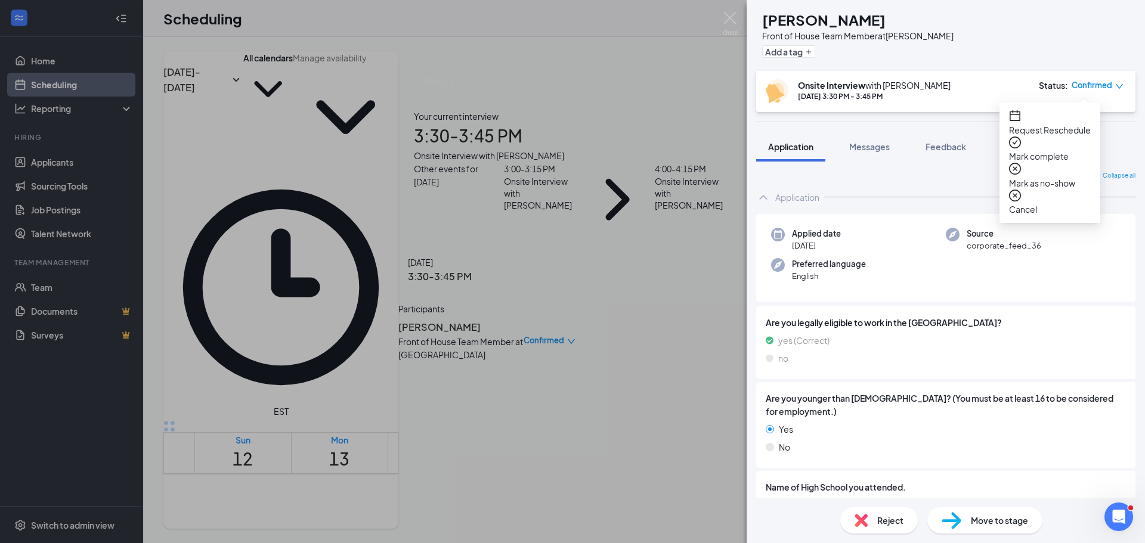
click at [1077, 177] on span "Mark as no-show" at bounding box center [1050, 183] width 82 height 13
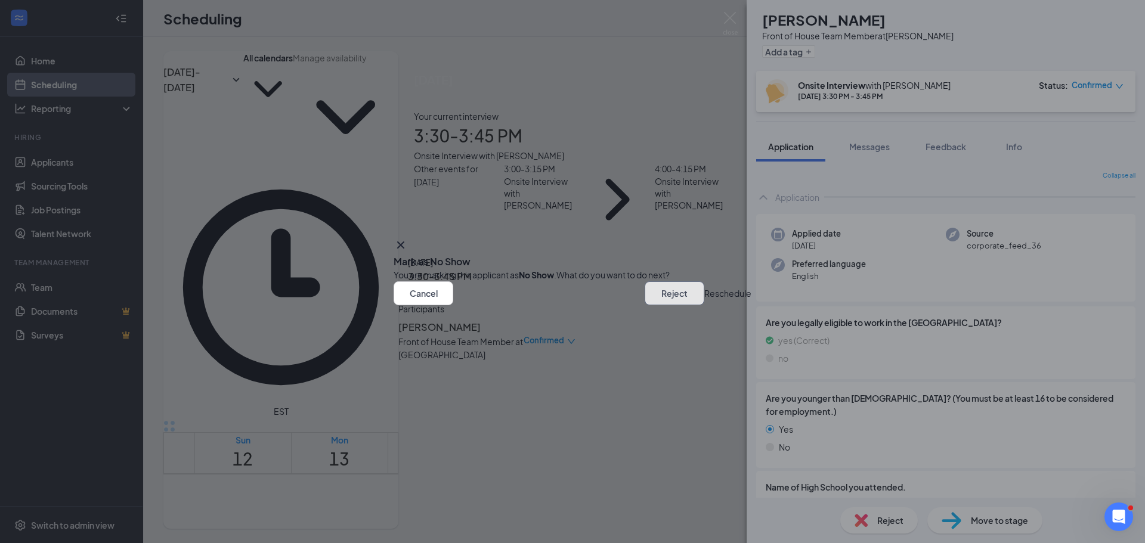
click at [645, 305] on button "Reject" at bounding box center [675, 293] width 60 height 24
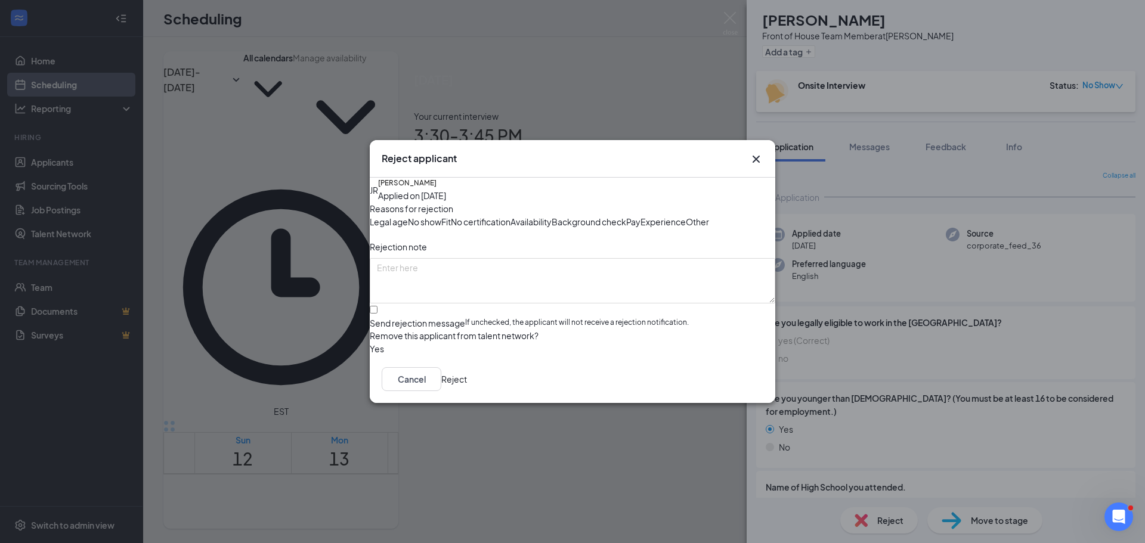
click at [441, 215] on span "No show" at bounding box center [424, 221] width 33 height 13
click at [467, 391] on button "Reject" at bounding box center [454, 379] width 26 height 24
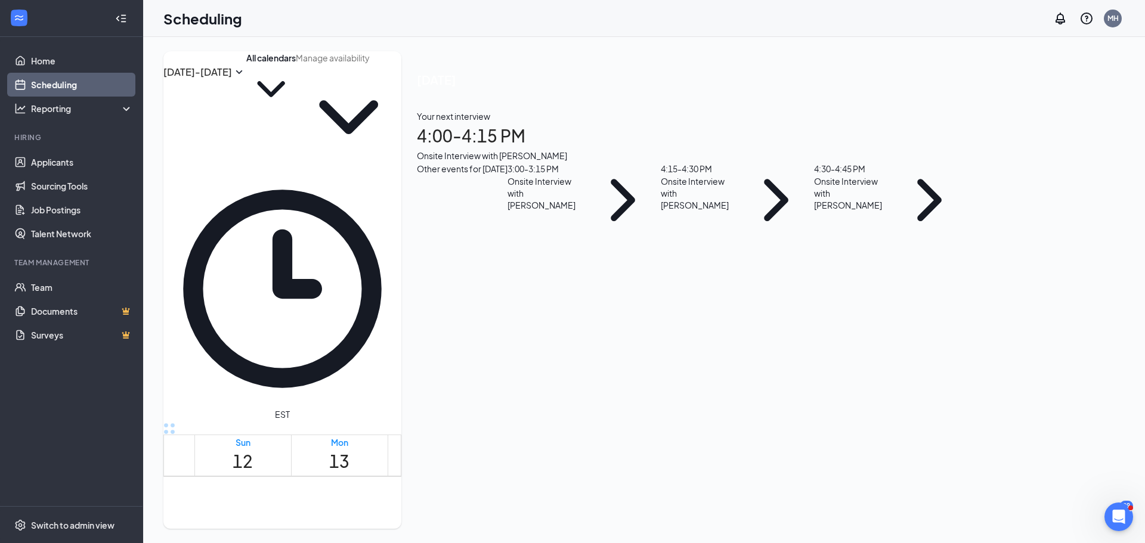
scroll to position [553, 0]
click at [930, 91] on div "[DATE] Your next interview 4:00 - 4:15 PM Onsite Interview with [PERSON_NAME] O…" at bounding box center [691, 154] width 581 height 206
click at [942, 82] on span "[DATE]" at bounding box center [692, 79] width 550 height 18
click at [920, 31] on div "Scheduling MH" at bounding box center [644, 18] width 1002 height 37
click at [983, 222] on div "[DATE] Your next interview 4:00 - 4:15 PM Onsite Interview with [PERSON_NAME] O…" at bounding box center [691, 154] width 581 height 206
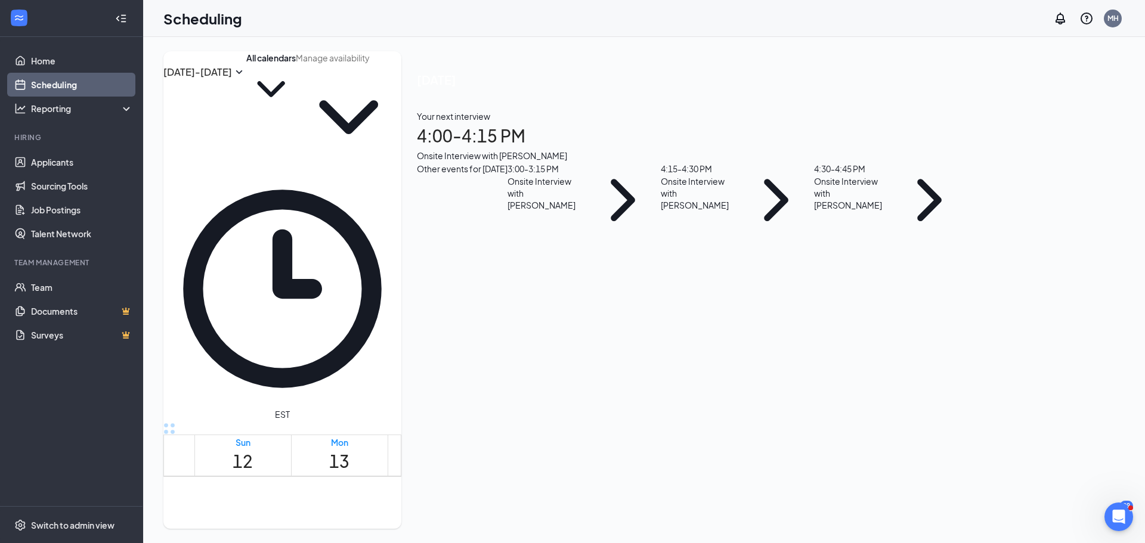
click at [931, 31] on div "Scheduling MH" at bounding box center [644, 18] width 1002 height 37
click at [937, 75] on span "[DATE]" at bounding box center [692, 79] width 550 height 18
click at [889, 175] on div "4:30 - 4:45 PM" at bounding box center [851, 168] width 75 height 13
click at [579, 258] on div "[DATE] 4:30-4:45 PM Participants Britain [PERSON_NAME] Front of House Team Memb…" at bounding box center [489, 312] width 177 height 109
click at [401, 272] on button "back-button" at bounding box center [401, 272] width 0 height 0
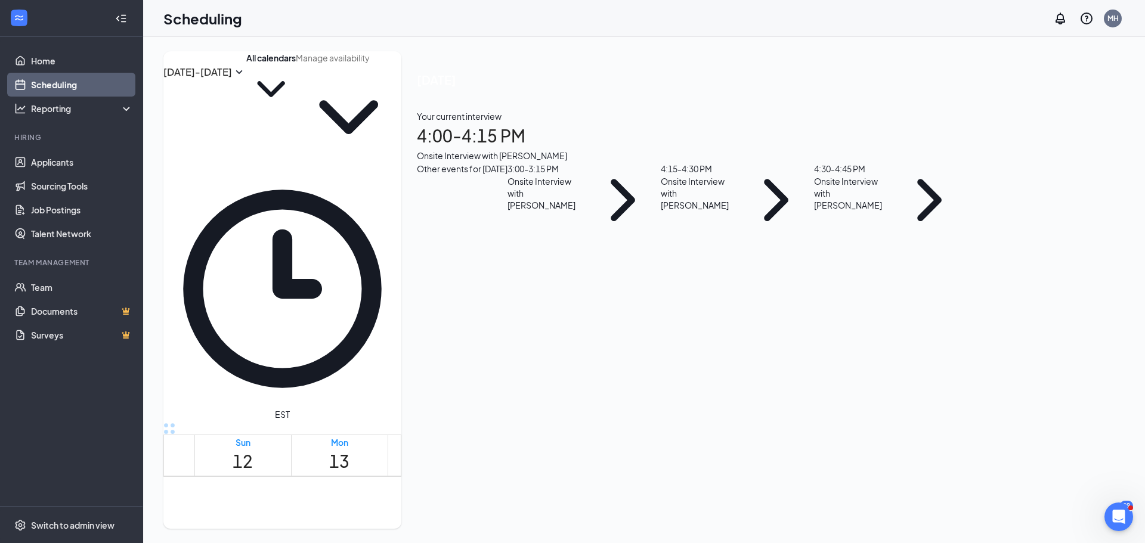
click at [967, 162] on div "Onsite Interview with [PERSON_NAME]" at bounding box center [692, 155] width 550 height 13
click at [527, 321] on h3 "[PERSON_NAME]" at bounding box center [463, 329] width 125 height 16
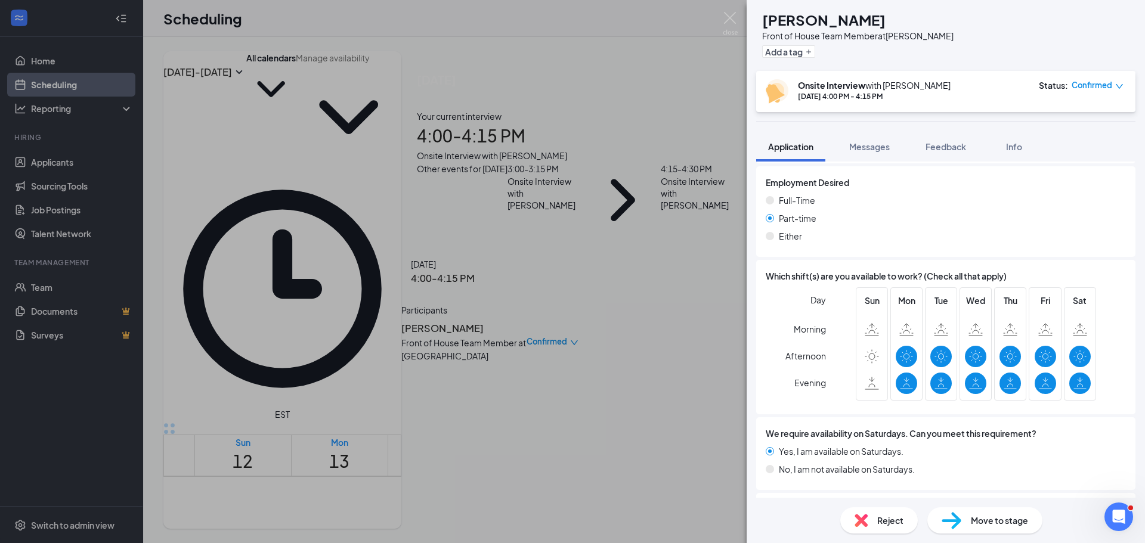
scroll to position [963, 0]
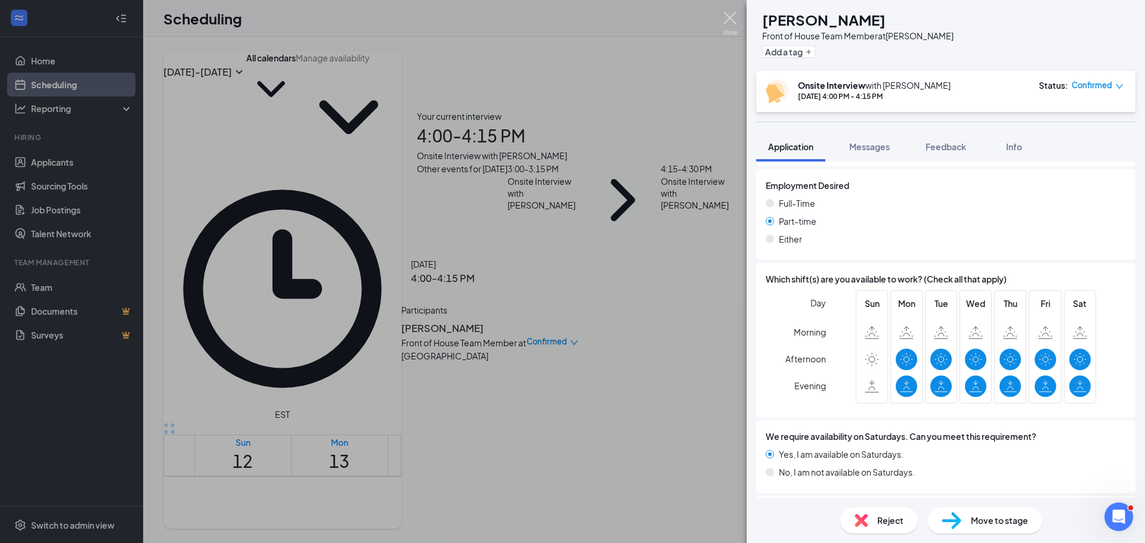
click at [729, 25] on img at bounding box center [730, 23] width 15 height 23
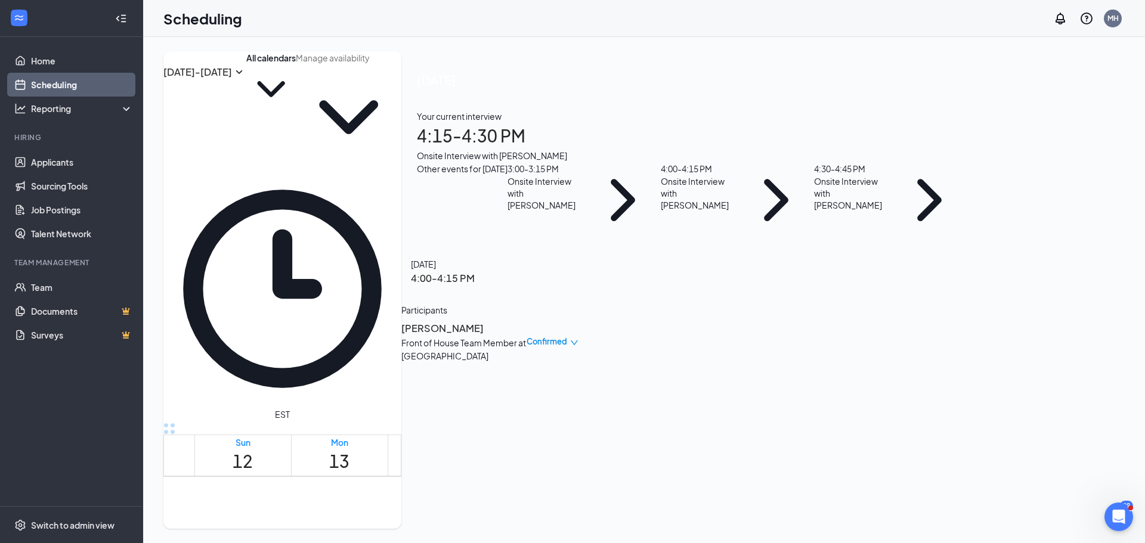
click at [415, 279] on icon "ArrowLeft" at bounding box center [409, 279] width 11 height 1
click at [967, 162] on div "Your current interview 4:15 - 4:30 PM Onsite Interview with [PERSON_NAME]" at bounding box center [692, 136] width 550 height 52
click at [527, 336] on div "Front of House Team Member at [GEOGRAPHIC_DATA]" at bounding box center [463, 349] width 125 height 26
click at [527, 321] on h3 "[PERSON_NAME]" at bounding box center [463, 329] width 125 height 16
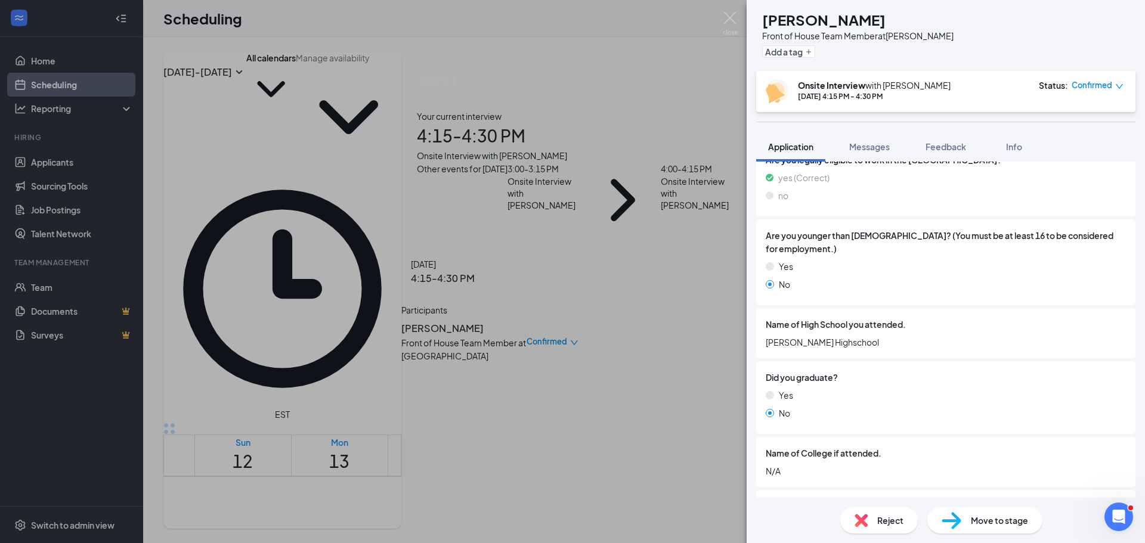
scroll to position [124, 0]
